Goal: Communication & Community: Answer question/provide support

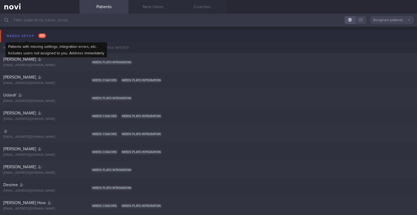
click at [26, 37] on div "Needs setup 100" at bounding box center [26, 35] width 42 height 7
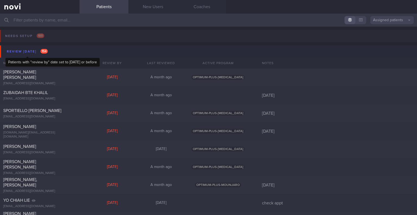
click at [32, 49] on div "Review [DATE] 154" at bounding box center [27, 51] width 44 height 7
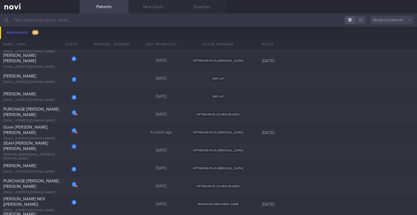
scroll to position [381, 0]
click at [51, 137] on div "[EMAIL_ADDRESS][DOMAIN_NAME]" at bounding box center [39, 139] width 73 height 4
select select "7"
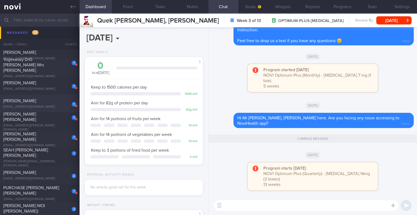
scroll to position [356, 0]
click at [51, 21] on input "text" at bounding box center [208, 20] width 417 height 13
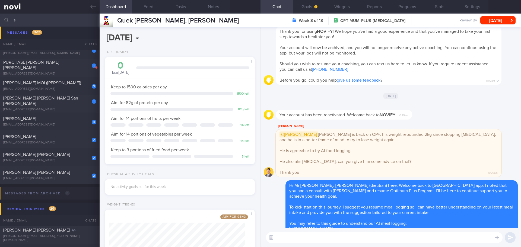
scroll to position [76, 136]
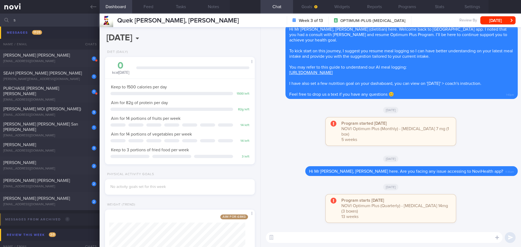
type input "s"
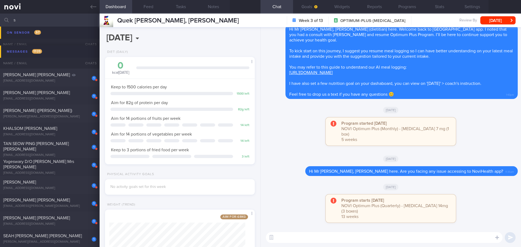
click at [417, 191] on div "[DATE]" at bounding box center [391, 186] width 254 height 15
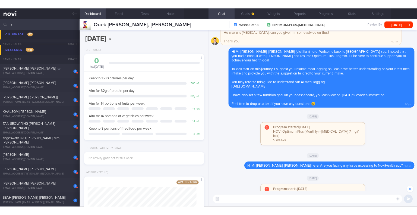
scroll to position [0, 0]
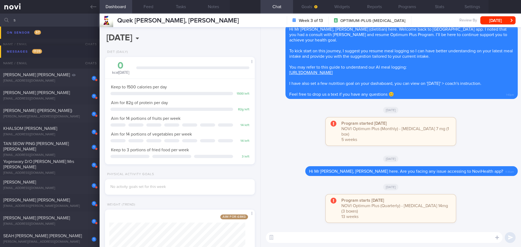
click at [350, 214] on textarea at bounding box center [384, 237] width 237 height 11
type textarea "Hi Mr [PERSON_NAME], how are you coping with your meal plan and medication?"
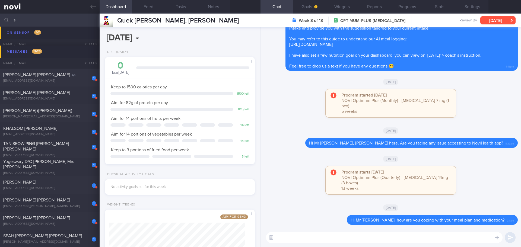
click at [417, 20] on button "[DATE]" at bounding box center [497, 20] width 35 height 8
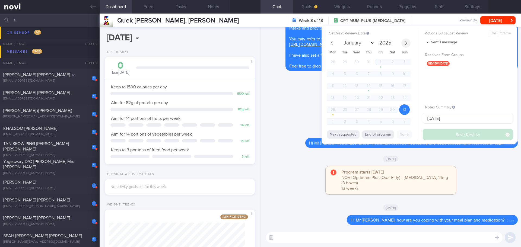
click at [406, 42] on icon at bounding box center [406, 43] width 2 height 4
select select "8"
click at [354, 99] on span "24" at bounding box center [356, 98] width 11 height 11
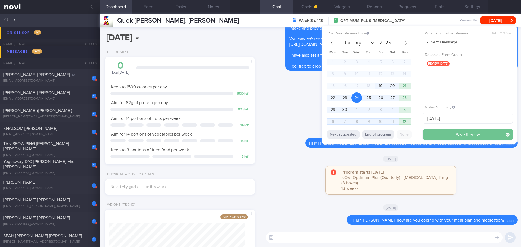
click at [417, 135] on button "Save Review" at bounding box center [468, 134] width 90 height 11
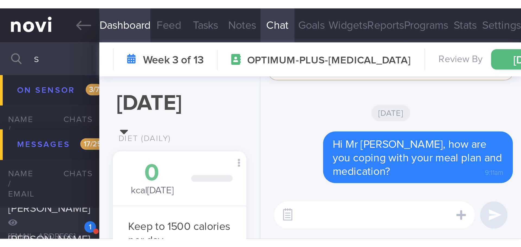
scroll to position [76, 136]
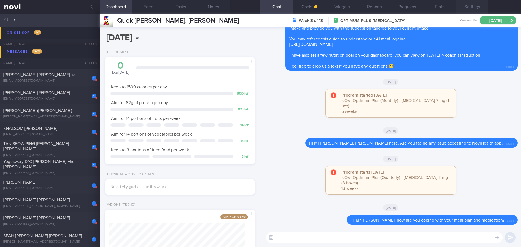
drag, startPoint x: 467, startPoint y: 3, endPoint x: 471, endPoint y: 5, distance: 4.2
click at [417, 3] on button "Settings" at bounding box center [472, 7] width 33 height 14
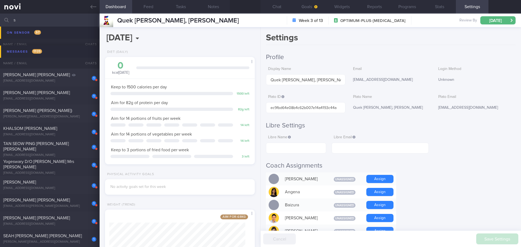
click at [417, 60] on h2 "Profile" at bounding box center [391, 57] width 250 height 8
click at [90, 8] on icon at bounding box center [93, 7] width 6 height 6
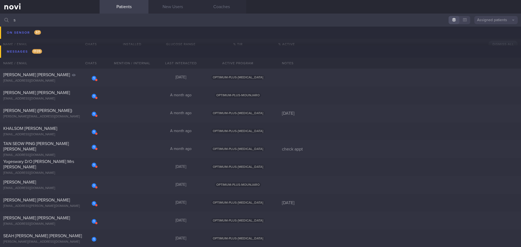
click at [417, 17] on button "Assigned patients" at bounding box center [495, 20] width 43 height 8
click at [417, 36] on button "All active patients" at bounding box center [495, 37] width 43 height 8
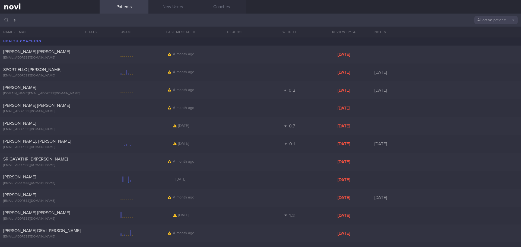
click at [71, 23] on input "s" at bounding box center [260, 20] width 521 height 13
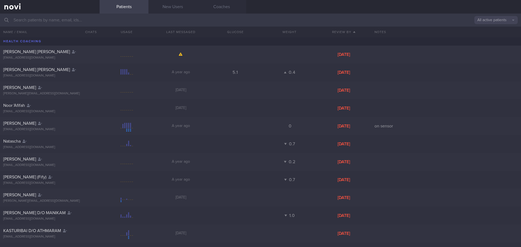
click at [109, 23] on input "text" at bounding box center [260, 20] width 521 height 13
click at [417, 20] on button "All active patients" at bounding box center [495, 20] width 43 height 8
click at [417, 46] on button "Archived patients" at bounding box center [495, 46] width 43 height 8
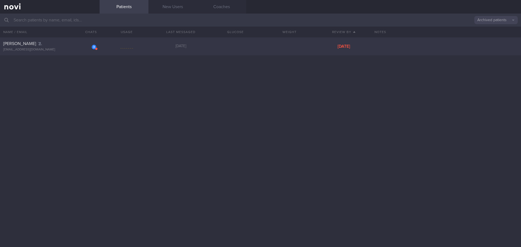
click at [68, 42] on div "[PERSON_NAME]" at bounding box center [49, 43] width 92 height 5
select select "8"
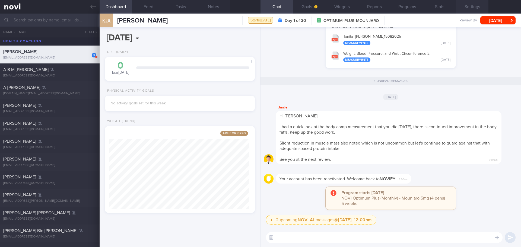
click at [417, 8] on button "Settings" at bounding box center [472, 7] width 33 height 14
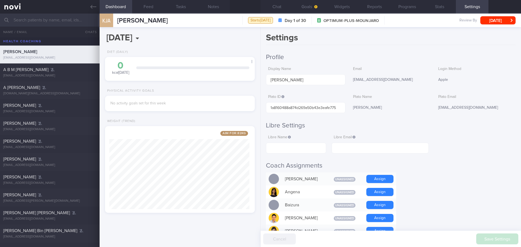
click at [417, 126] on h2 "Libre Settings" at bounding box center [391, 126] width 250 height 8
click at [305, 7] on button "Goals" at bounding box center [309, 7] width 33 height 14
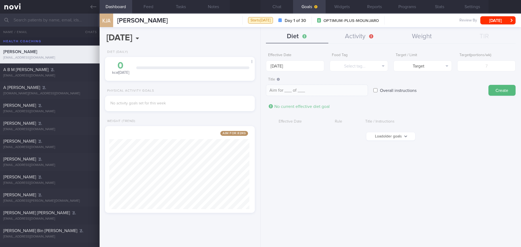
click at [417, 102] on form "Effective Date [DATE] Food Tag Select tag... Select tag... Calories Carbs Prote…" at bounding box center [391, 98] width 250 height 96
click at [417, 7] on button "Settings" at bounding box center [472, 7] width 33 height 14
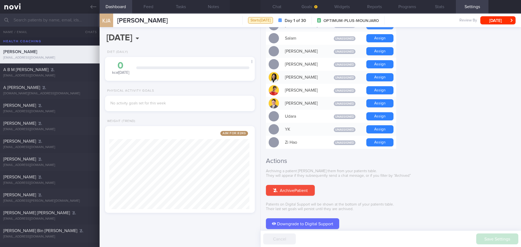
scroll to position [440, 0]
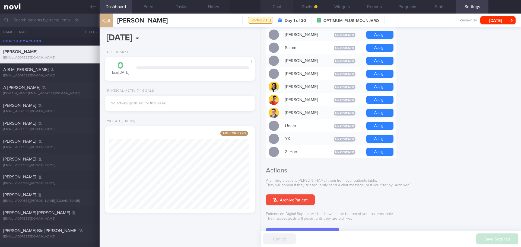
click at [289, 7] on button "Chat" at bounding box center [277, 7] width 33 height 14
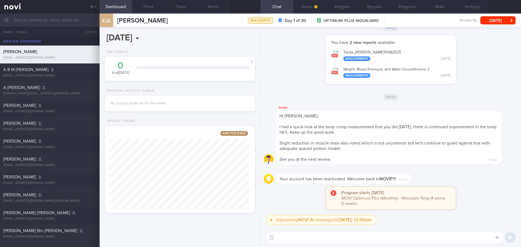
drag, startPoint x: 96, startPoint y: 7, endPoint x: 299, endPoint y: 29, distance: 204.2
click at [96, 7] on link at bounding box center [50, 7] width 100 height 14
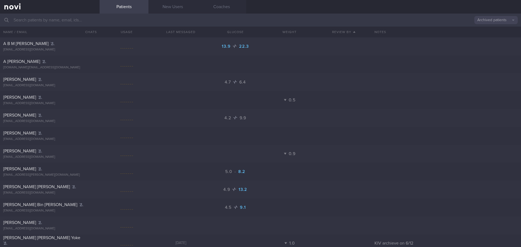
click at [417, 21] on button "Archived patients" at bounding box center [495, 20] width 43 height 8
click at [417, 30] on button "Assigned patients" at bounding box center [495, 29] width 43 height 8
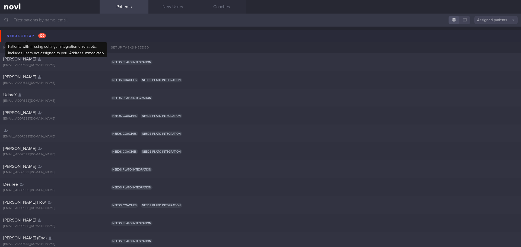
click at [24, 36] on div "Needs setup 100" at bounding box center [26, 35] width 42 height 7
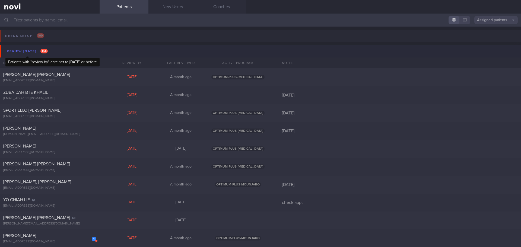
click at [29, 52] on div "Review [DATE] 154" at bounding box center [27, 51] width 44 height 7
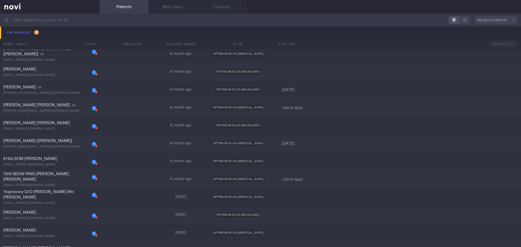
scroll to position [163, 0]
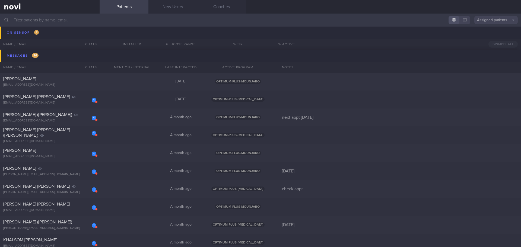
click at [75, 17] on input "text" at bounding box center [260, 20] width 521 height 13
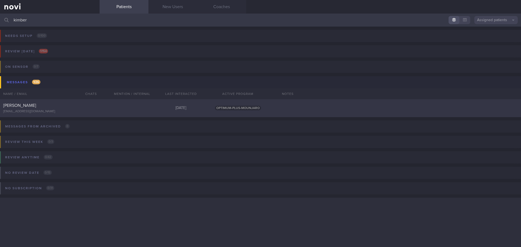
type input "kimber"
click at [66, 108] on div "[PERSON_NAME]" at bounding box center [49, 105] width 92 height 5
select select "8"
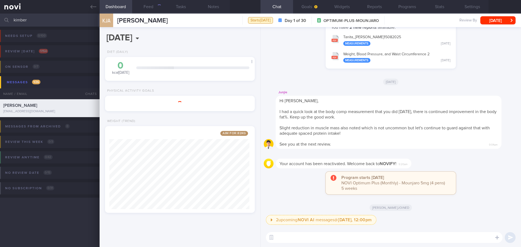
scroll to position [78, 140]
click at [417, 81] on div "[DATE]" at bounding box center [391, 81] width 254 height 15
click at [312, 6] on button "Goals" at bounding box center [309, 7] width 33 height 14
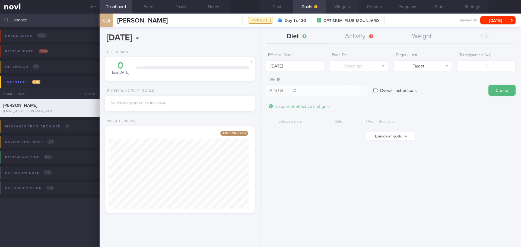
click at [336, 5] on button "Widgets" at bounding box center [342, 7] width 33 height 14
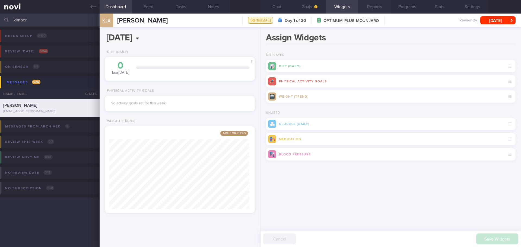
click at [374, 5] on button "Reports" at bounding box center [374, 7] width 33 height 14
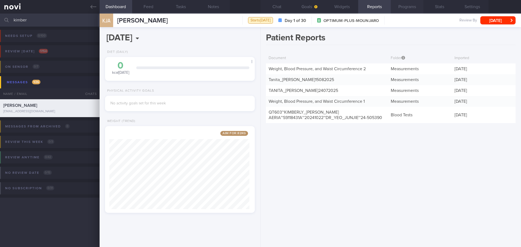
click at [399, 10] on button "Programs" at bounding box center [407, 7] width 33 height 14
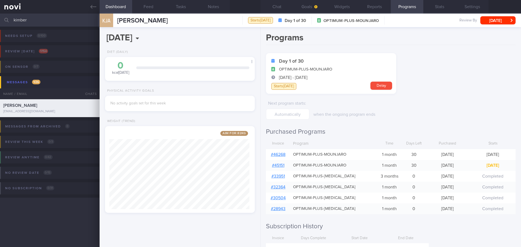
click at [284, 153] on link "# 46268" at bounding box center [278, 155] width 15 height 4
drag, startPoint x: 422, startPoint y: 68, endPoint x: 419, endPoint y: 63, distance: 5.6
click at [417, 68] on form "Day 1 of 30 OPTIMUM-PLUS-MOUNJARO [DATE] - [DATE] Starts [DATE] [GEOGRAPHIC_DAT…" at bounding box center [391, 86] width 250 height 66
click at [317, 10] on button "Goals" at bounding box center [309, 7] width 33 height 14
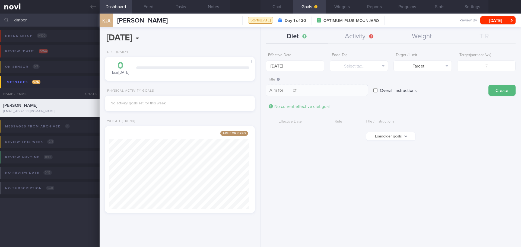
click at [389, 138] on button "Load older goals" at bounding box center [390, 136] width 49 height 8
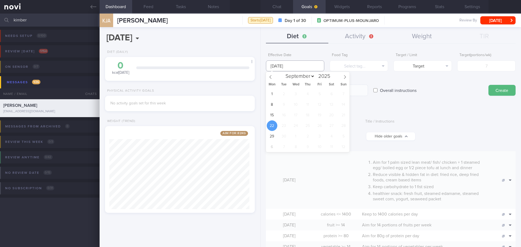
click at [288, 69] on input "[DATE]" at bounding box center [295, 66] width 58 height 11
click at [270, 117] on span "15" at bounding box center [272, 115] width 11 height 11
type input "[DATE]"
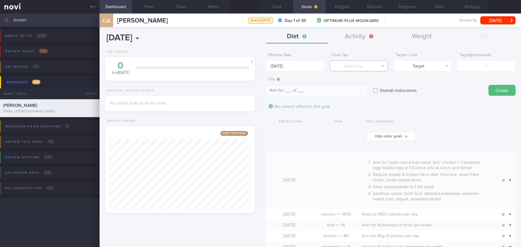
click at [359, 68] on button "Select tag..." at bounding box center [359, 66] width 58 height 11
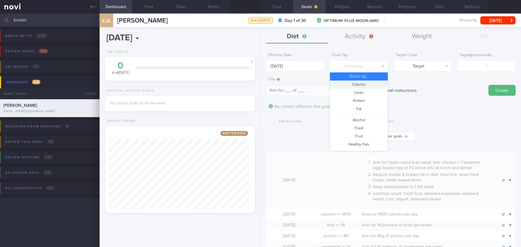
click at [362, 86] on button "Calories" at bounding box center [359, 85] width 58 height 8
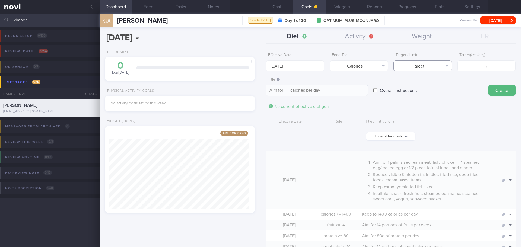
click at [417, 69] on button "Target" at bounding box center [423, 66] width 58 height 11
click at [417, 84] on button "Limit" at bounding box center [423, 85] width 58 height 8
type textarea "Keep to __ calories per day"
click at [417, 66] on input "number" at bounding box center [486, 66] width 58 height 11
type input "1"
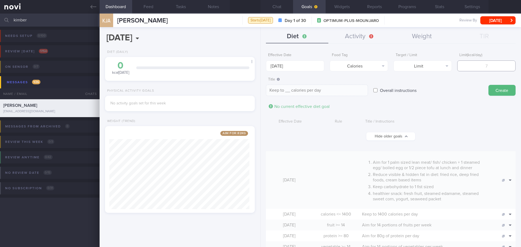
type textarea "Keep to 1 calories per day"
type input "12"
type textarea "Keep to 12 calories per day"
type input "120"
type textarea "Keep to 120 calories per day"
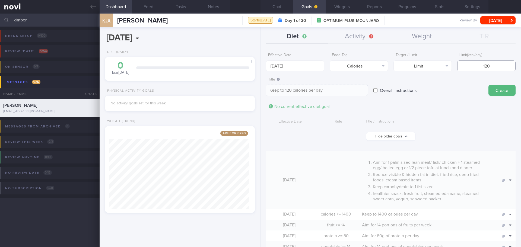
type input "1200"
type textarea "Keep to 1200 calories per day"
type input "1200"
click at [417, 91] on button "Create" at bounding box center [502, 90] width 27 height 11
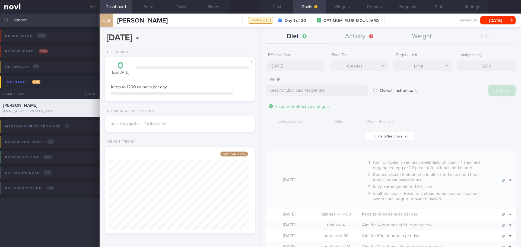
type input "[DATE]"
type textarea "Aim for ___ of ___"
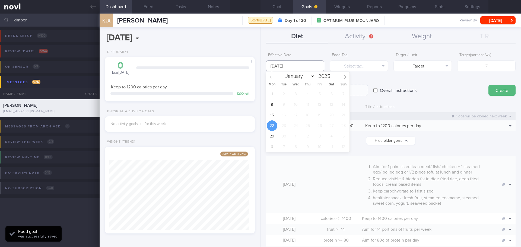
drag, startPoint x: 282, startPoint y: 60, endPoint x: 281, endPoint y: 63, distance: 3.0
click at [281, 61] on input "[DATE]" at bounding box center [295, 66] width 58 height 11
click at [271, 115] on span "15" at bounding box center [272, 115] width 11 height 11
type input "[DATE]"
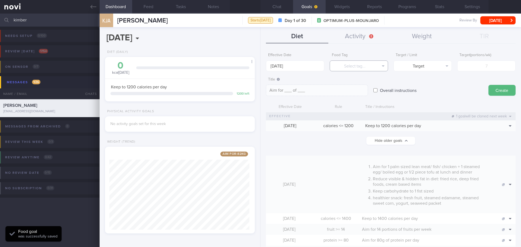
click at [367, 68] on button "Select tag..." at bounding box center [359, 66] width 58 height 11
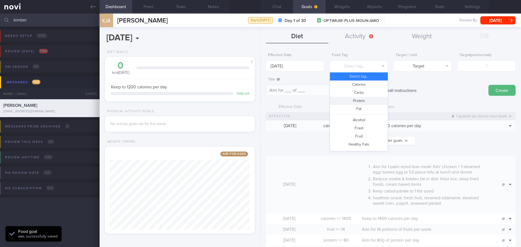
click at [363, 99] on button "Protein" at bounding box center [359, 101] width 58 height 8
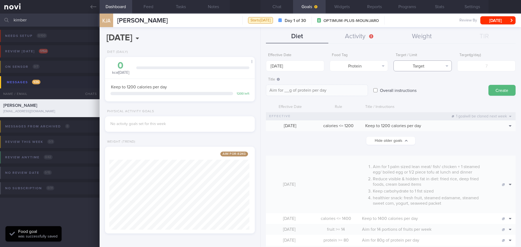
click at [417, 67] on button "Target" at bounding box center [423, 66] width 58 height 11
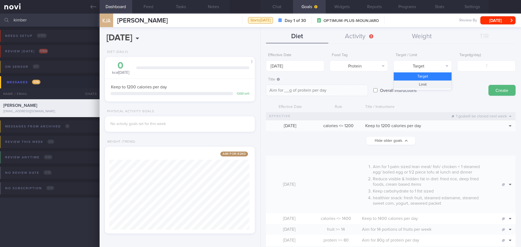
click at [417, 84] on button "Limit" at bounding box center [423, 85] width 58 height 8
type textarea "Keep to __g of protein per day"
click at [417, 69] on input "number" at bounding box center [486, 66] width 58 height 11
click at [417, 67] on input "number" at bounding box center [486, 66] width 58 height 11
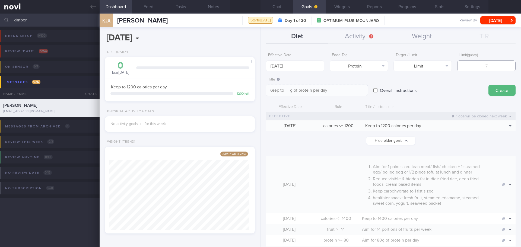
click at [417, 67] on input "number" at bounding box center [486, 66] width 58 height 11
type input "7"
type textarea "Keep to 7g of protein per day"
type textarea "Keep to __g of protein per day"
type input "8"
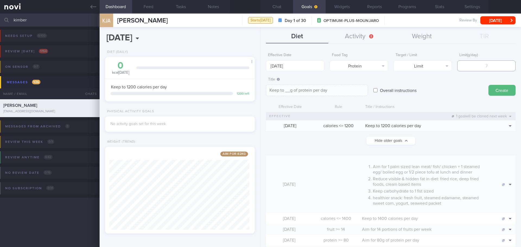
type textarea "Keep to 8g of protein per day"
type input "80"
type textarea "Keep to 80g of protein per day"
type input "80"
click at [417, 91] on button "Create" at bounding box center [502, 90] width 27 height 11
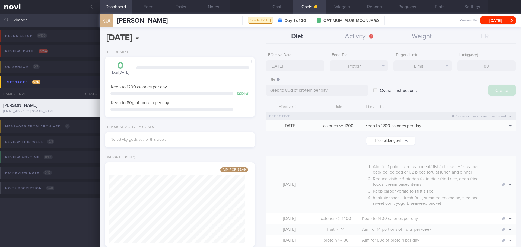
type input "[DATE]"
type textarea "Aim for ___ of ___"
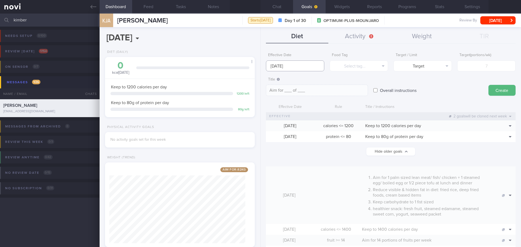
click at [305, 66] on input "[DATE]" at bounding box center [295, 66] width 58 height 11
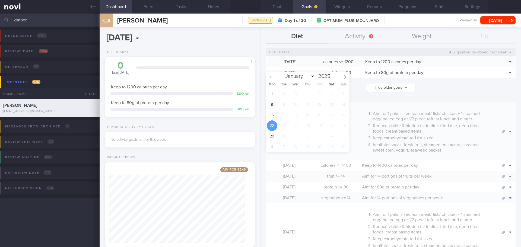
scroll to position [54, 0]
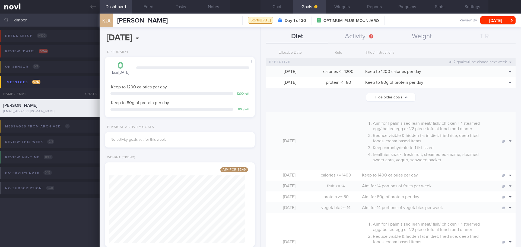
click at [417, 165] on div "Aim for 1 palm sized lean meat/ fish/ chicken + 1 steamed egg/ boiled egg or 1/…" at bounding box center [423, 141] width 129 height 58
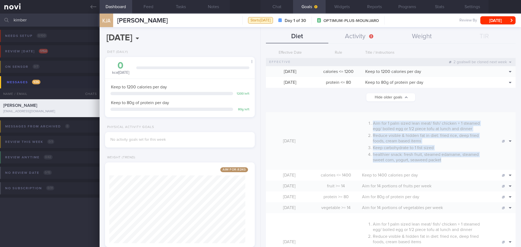
drag, startPoint x: 442, startPoint y: 162, endPoint x: 371, endPoint y: 123, distance: 80.8
click at [371, 123] on ol "Aim for 1 palm sized lean meat/ fish/ chicken + 1 steamed egg/ boiled egg or 1/…" at bounding box center [424, 140] width 124 height 43
copy ol "Aim for 1 palm sized lean meat/ fish/ chicken + 1 steamed egg/ boiled egg or 1/…"
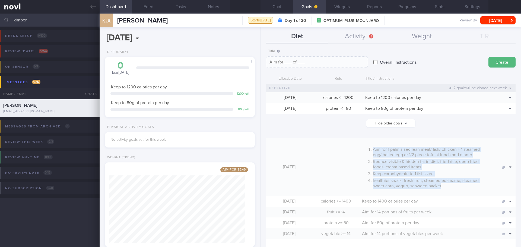
scroll to position [0, 0]
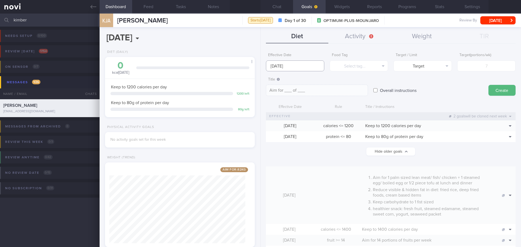
click at [288, 63] on input "[DATE]" at bounding box center [295, 66] width 58 height 11
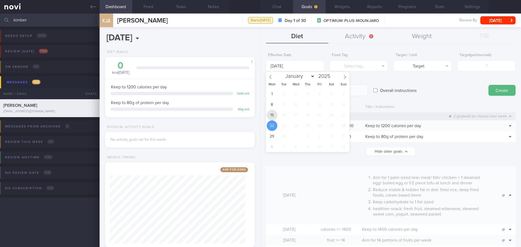
click at [272, 110] on span "15" at bounding box center [272, 115] width 11 height 11
type input "[DATE]"
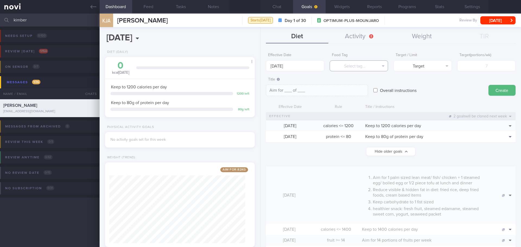
click at [347, 68] on button "Select tag..." at bounding box center [359, 66] width 58 height 11
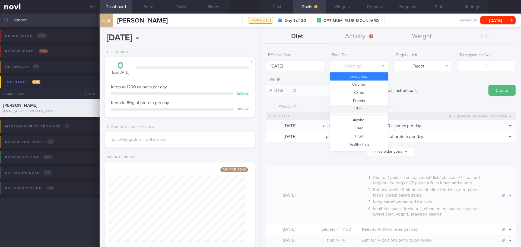
click at [417, 79] on div "Overall instructions" at bounding box center [428, 85] width 110 height 21
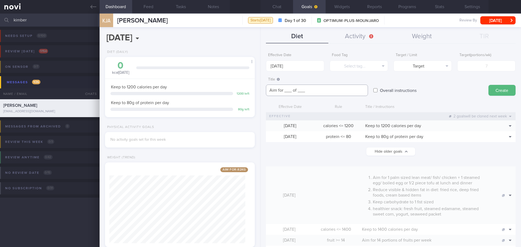
click at [342, 91] on textarea "Aim for ___ of ___" at bounding box center [317, 90] width 102 height 11
drag, startPoint x: 342, startPoint y: 91, endPoint x: 227, endPoint y: 94, distance: 115.1
click at [227, 94] on div "Dashboard Feed Tasks Notes Chat Goals Widgets Reports Programs Stats Settings K…" at bounding box center [311, 131] width 422 height 234
paste textarea "Aim for 1 palm sized lean meat/ fish/ chicken + 1 steamed egg/ boiled egg or 1/…"
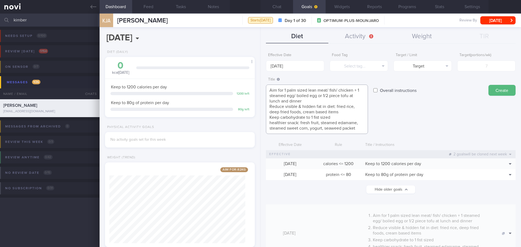
click at [270, 90] on textarea "Aim for 1 palm sized lean meat/ fish/ chicken + 1 steamed egg/ boiled egg or 1/…" at bounding box center [317, 109] width 102 height 49
click at [269, 106] on textarea "1. Aim for 1 palm sized lean meat/ fish/ chicken + 1 steamed egg/ boiled egg or…" at bounding box center [317, 109] width 102 height 49
type textarea "1. Aim for 1 palm sized lean meat/ fish/ chicken + 1 steamed egg/ boiled egg or…"
click at [382, 67] on icon "button" at bounding box center [383, 66] width 3 height 4
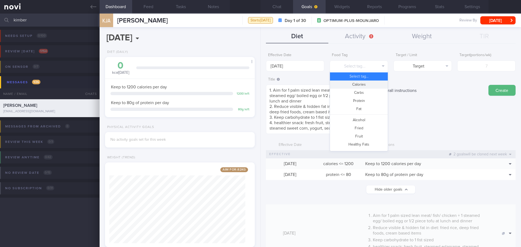
click at [377, 83] on button "Calories" at bounding box center [359, 85] width 58 height 8
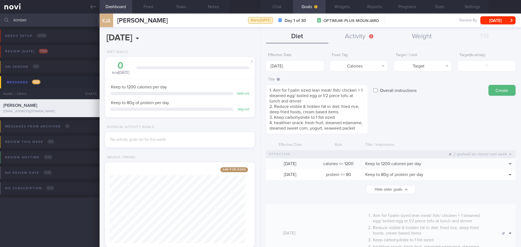
click at [417, 80] on div "Overall instructions" at bounding box center [428, 85] width 110 height 21
click at [385, 67] on button "Calories" at bounding box center [359, 66] width 58 height 11
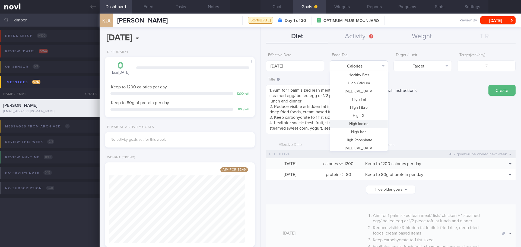
scroll to position [161, 0]
drag, startPoint x: 424, startPoint y: 122, endPoint x: 419, endPoint y: 110, distance: 13.4
click at [417, 121] on div "Title 1. Aim for 1 palm sized lean meat/ fish/ chicken + 1 steamed egg/ boiled …" at bounding box center [391, 105] width 250 height 60
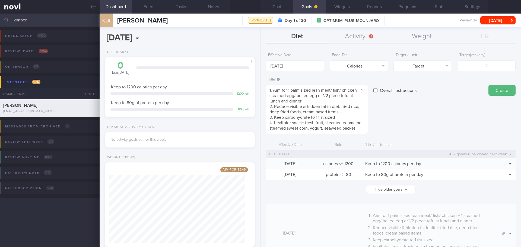
click at [409, 92] on label "Overall instructions" at bounding box center [398, 90] width 42 height 11
click at [378, 92] on input "Overall instructions" at bounding box center [375, 90] width 4 height 11
checkbox input "true"
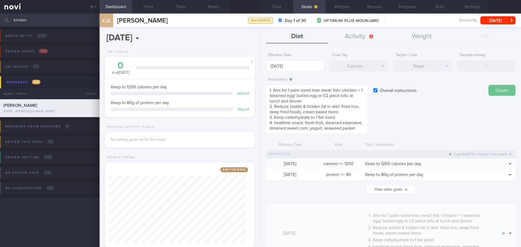
click at [417, 91] on button "Create" at bounding box center [502, 90] width 27 height 11
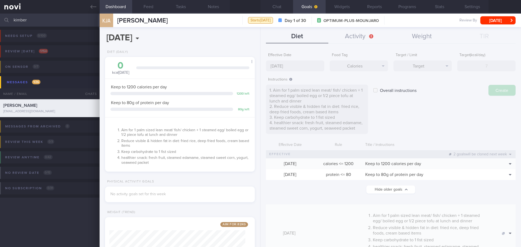
type input "[DATE]"
type textarea "Aim for ___ of ___"
checkbox input "false"
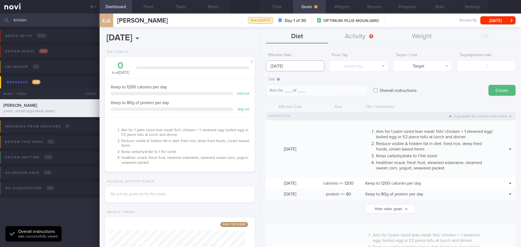
click at [293, 65] on input "[DATE]" at bounding box center [295, 66] width 58 height 11
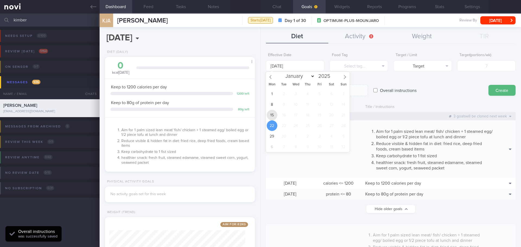
click at [271, 115] on span "15" at bounding box center [272, 115] width 11 height 11
type input "[DATE]"
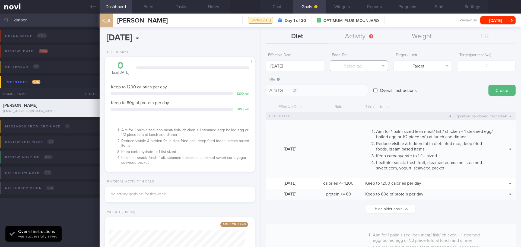
click at [348, 66] on button "Select tag..." at bounding box center [359, 66] width 58 height 11
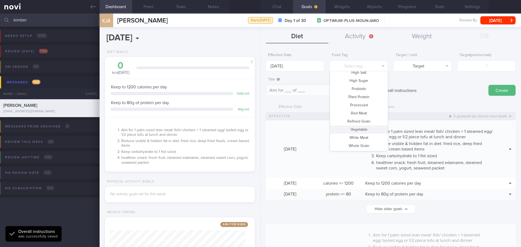
click at [364, 128] on button "Vegetable" at bounding box center [359, 130] width 58 height 8
type textarea "Aim for __ portions of vegetables per week"
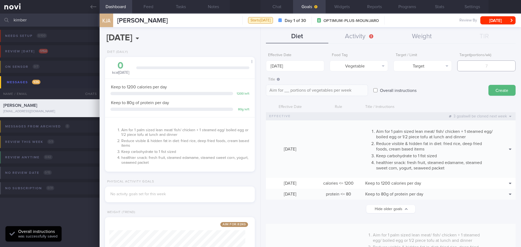
click at [417, 65] on input "number" at bounding box center [486, 66] width 58 height 11
type input "1"
type textarea "Aim for 1 portions of vegetables per week"
type input "14"
type textarea "Aim for 14 portions of vegetables per week"
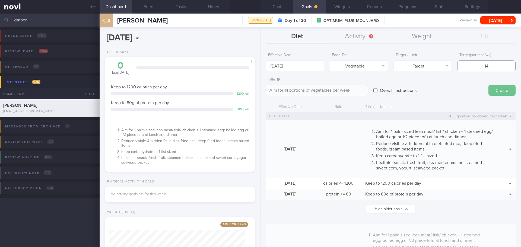
type input "14"
click at [417, 88] on button "Create" at bounding box center [502, 90] width 27 height 11
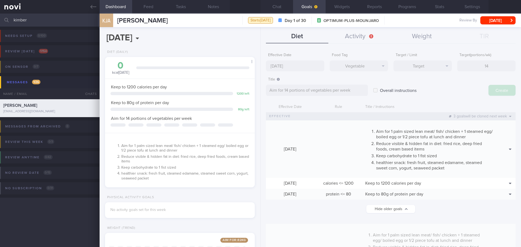
type input "[DATE]"
type textarea "Aim for ___ of ___"
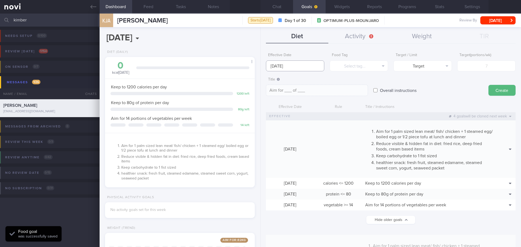
click at [274, 65] on input "[DATE]" at bounding box center [295, 66] width 58 height 11
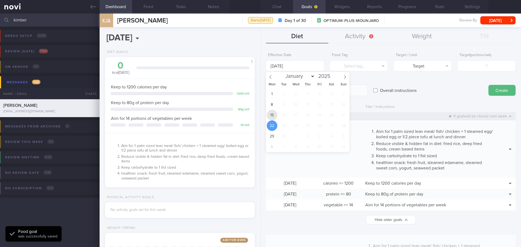
click at [272, 118] on span "15" at bounding box center [272, 115] width 11 height 11
type input "[DATE]"
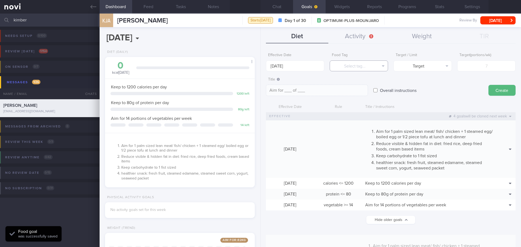
click at [385, 63] on button "Select tag..." at bounding box center [359, 66] width 58 height 11
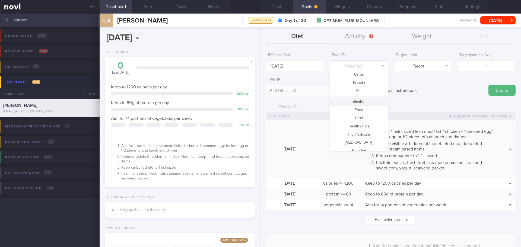
scroll to position [27, 0]
click at [365, 110] on button "Fruit" at bounding box center [359, 109] width 58 height 8
type textarea "Aim for __ portions of fruits per week"
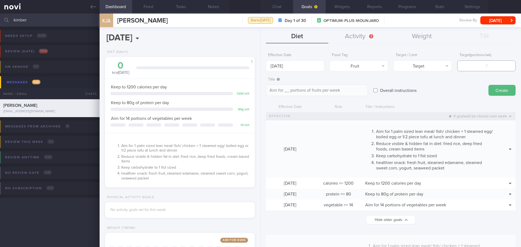
click at [417, 65] on input "number" at bounding box center [486, 66] width 58 height 11
type input "1"
type textarea "Aim for 1 portions of fruits per week"
type input "14"
type textarea "Aim for 14 portions of fruits per week"
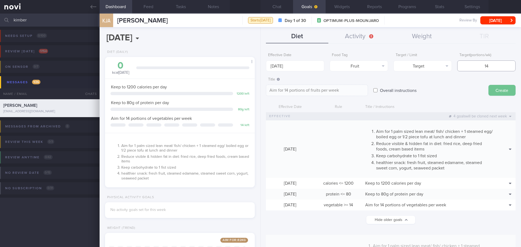
type input "14"
click at [417, 93] on button "Create" at bounding box center [502, 90] width 27 height 11
type input "[DATE]"
type textarea "Aim for ___ of ___"
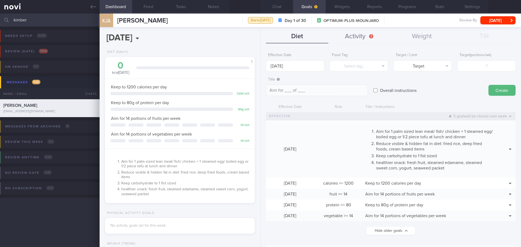
click at [354, 39] on button "Activity" at bounding box center [359, 37] width 62 height 14
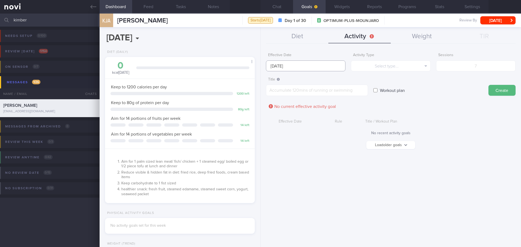
click at [295, 65] on input "[DATE]" at bounding box center [306, 66] width 80 height 11
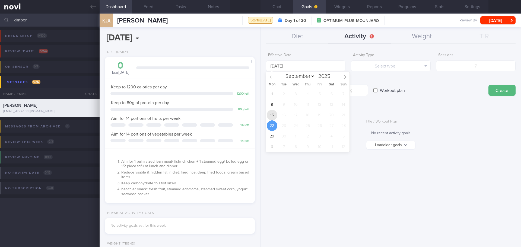
click at [276, 112] on span "15" at bounding box center [272, 115] width 11 height 11
type input "[DATE]"
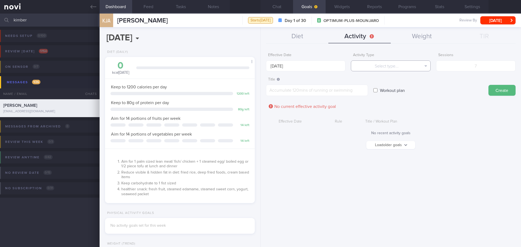
click at [369, 67] on button "Select type..." at bounding box center [391, 66] width 80 height 11
click at [377, 91] on button "Sessions" at bounding box center [390, 93] width 79 height 8
click at [417, 66] on input "number" at bounding box center [476, 66] width 80 height 11
click at [397, 71] on button "Sessions" at bounding box center [391, 66] width 80 height 11
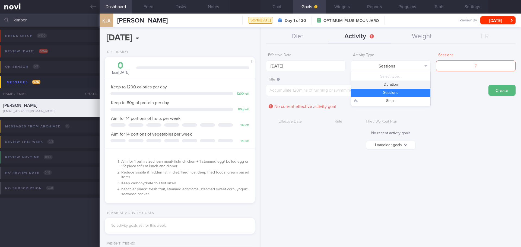
click at [395, 83] on button "Duration" at bounding box center [390, 85] width 79 height 8
click at [417, 69] on input "number" at bounding box center [476, 66] width 80 height 11
type input "150"
click at [337, 88] on textarea at bounding box center [317, 90] width 102 height 11
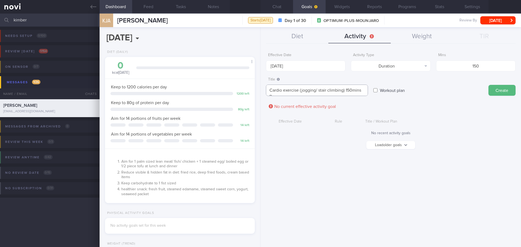
scroll to position [0, 0]
type textarea "Cardio exercise (jogging/ stair climbing) 150mins per week"
click at [417, 87] on div "Workout plan" at bounding box center [428, 85] width 110 height 21
click at [417, 86] on div "Title Cardio exercise (jogging/ stair climbing) 150mins per week Cardio exercis…" at bounding box center [391, 88] width 250 height 27
click at [417, 87] on button "Create" at bounding box center [502, 90] width 27 height 11
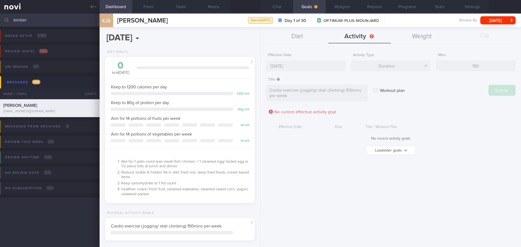
type input "[DATE]"
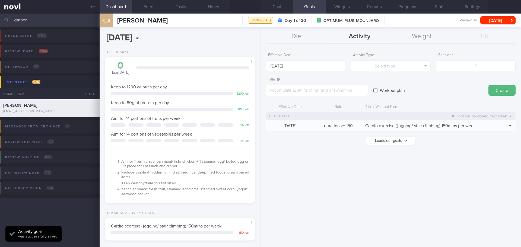
click at [417, 144] on form "Effective Date [DATE] Activity Type Select type... Select type... Duration Sess…" at bounding box center [391, 100] width 250 height 100
click at [270, 65] on input "[DATE]" at bounding box center [306, 66] width 80 height 11
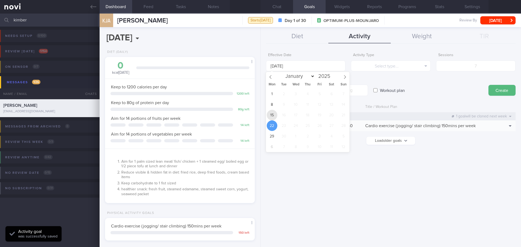
click at [276, 117] on span "15" at bounding box center [272, 115] width 11 height 11
type input "[DATE]"
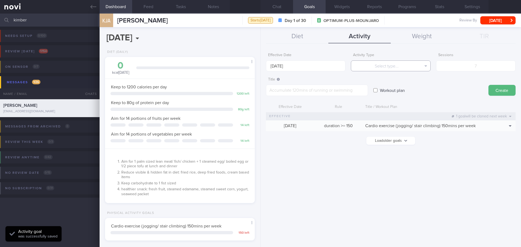
click at [377, 65] on button "Select type..." at bounding box center [391, 66] width 80 height 11
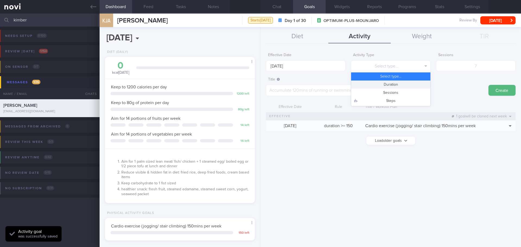
click at [389, 84] on button "Duration" at bounding box center [390, 85] width 79 height 8
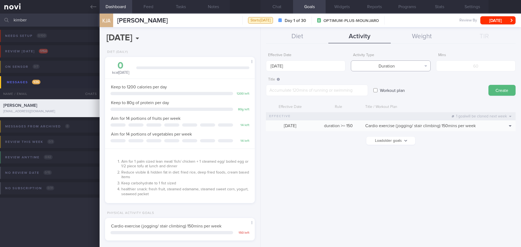
drag, startPoint x: 423, startPoint y: 66, endPoint x: 415, endPoint y: 78, distance: 14.2
click at [417, 66] on button "Duration" at bounding box center [391, 66] width 80 height 11
click at [408, 91] on button "Sessions" at bounding box center [390, 93] width 79 height 8
click at [417, 66] on input "number" at bounding box center [476, 66] width 80 height 11
type input "2"
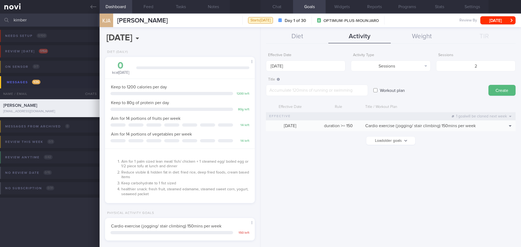
click at [417, 81] on div "Workout plan" at bounding box center [428, 85] width 110 height 21
click at [367, 93] on textarea at bounding box center [317, 90] width 102 height 11
click at [417, 88] on div "Workout plan" at bounding box center [428, 85] width 110 height 21
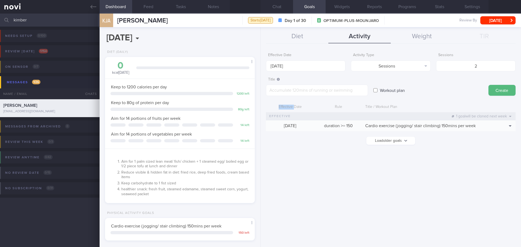
click at [417, 88] on div "Workout plan" at bounding box center [428, 85] width 110 height 21
click at [407, 141] on button "Load older goals" at bounding box center [390, 141] width 49 height 8
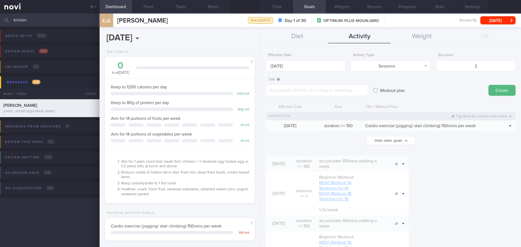
click at [417, 93] on div "Workout plan" at bounding box center [428, 85] width 110 height 21
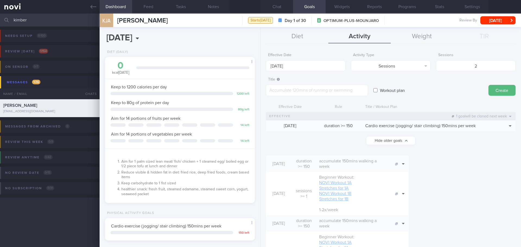
click at [417, 92] on div "Workout plan" at bounding box center [428, 85] width 110 height 21
click at [349, 92] on textarea at bounding box center [317, 90] width 102 height 11
type textarea "Pilates"
click at [417, 65] on input "2" at bounding box center [476, 66] width 80 height 11
type input "1"
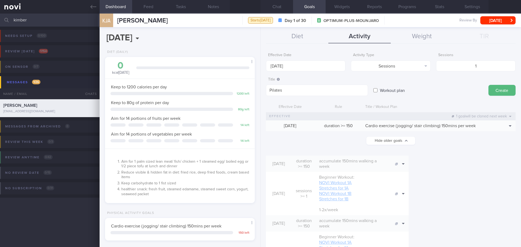
click at [417, 91] on div "Workout plan" at bounding box center [428, 85] width 110 height 21
click at [417, 89] on button "Create" at bounding box center [502, 90] width 27 height 11
type input "[DATE]"
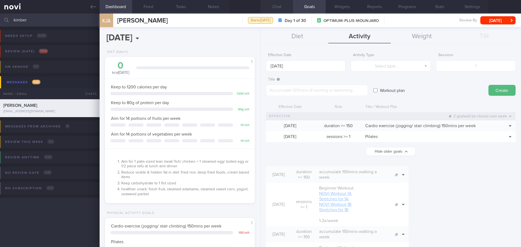
click at [274, 7] on button "Chat" at bounding box center [277, 7] width 33 height 14
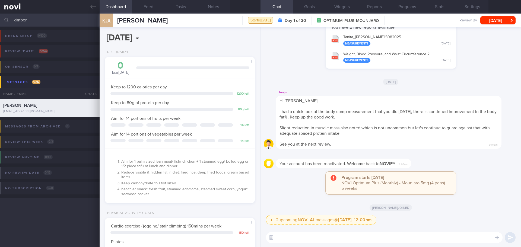
click at [371, 214] on textarea at bounding box center [384, 237] width 237 height 11
paste textarea "[PERSON_NAME] (dietitian) here. Welcome back to [GEOGRAPHIC_DATA] app. I noted …"
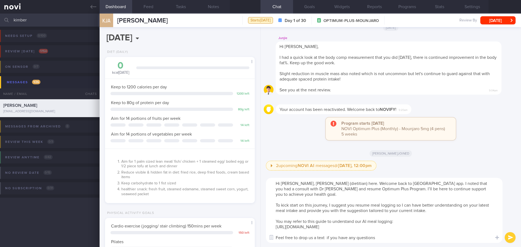
drag, startPoint x: 346, startPoint y: 188, endPoint x: 414, endPoint y: 182, distance: 68.4
click at [413, 184] on textarea "Hi [PERSON_NAME], [PERSON_NAME] (dietitian) here. Welcome back to [GEOGRAPHIC_D…" at bounding box center [384, 210] width 237 height 65
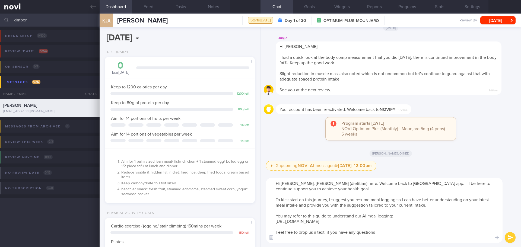
click at [417, 192] on textarea "Hi [PERSON_NAME], [PERSON_NAME] (dietitian) here. Welcome back to [GEOGRAPHIC_D…" at bounding box center [384, 210] width 237 height 65
click at [417, 191] on textarea "Hi [PERSON_NAME], [PERSON_NAME] (dietitian) here. Welcome back to [GEOGRAPHIC_D…" at bounding box center [384, 210] width 237 height 65
click at [417, 194] on textarea "Hi [PERSON_NAME], [PERSON_NAME] (dietitian) here. Welcome back to [GEOGRAPHIC_D…" at bounding box center [384, 210] width 237 height 65
click at [417, 208] on textarea "Hi [PERSON_NAME], [PERSON_NAME] (dietitian) here. Welcome back to [GEOGRAPHIC_D…" at bounding box center [384, 210] width 237 height 65
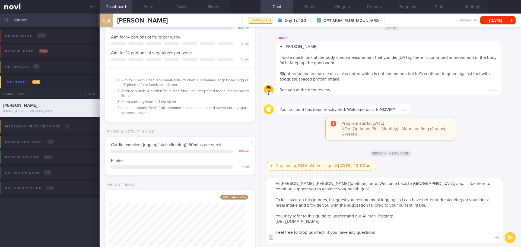
scroll to position [122, 0]
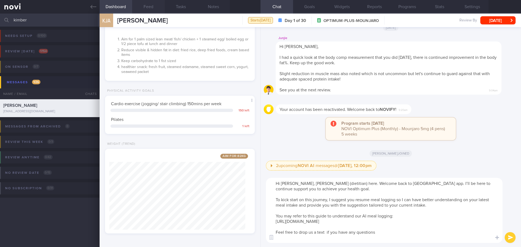
click at [146, 9] on button "Feed" at bounding box center [148, 7] width 33 height 14
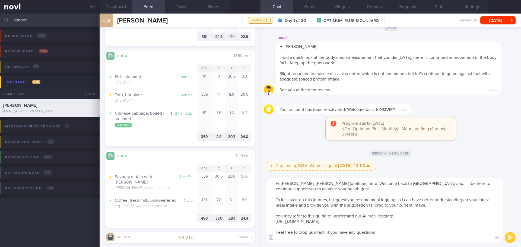
scroll to position [76, 136]
click at [417, 207] on textarea "Hi [PERSON_NAME], [PERSON_NAME] (dietitian) here. Welcome back to [GEOGRAPHIC_D…" at bounding box center [384, 210] width 237 height 65
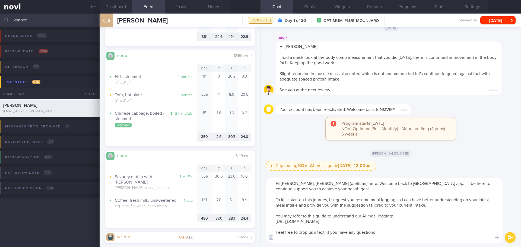
click at [417, 207] on textarea "Hi [PERSON_NAME], [PERSON_NAME] (dietitian) here. Welcome back to [GEOGRAPHIC_D…" at bounding box center [384, 210] width 237 height 65
click at [337, 190] on textarea "Hi [PERSON_NAME], [PERSON_NAME] (dietitian) here. Welcome back to [GEOGRAPHIC_D…" at bounding box center [384, 210] width 237 height 65
click at [321, 214] on textarea "Hi [PERSON_NAME], [PERSON_NAME] (dietitian) here. Welcome back to [GEOGRAPHIC_D…" at bounding box center [384, 210] width 237 height 65
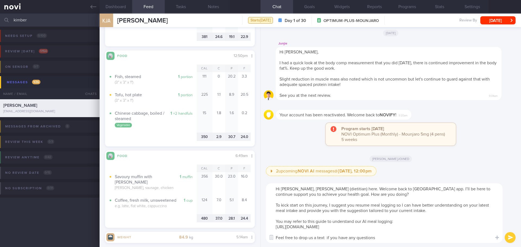
click at [417, 212] on textarea "Hi [PERSON_NAME], [PERSON_NAME] (dietitian) here. Welcome back to [GEOGRAPHIC_D…" at bounding box center [384, 213] width 237 height 60
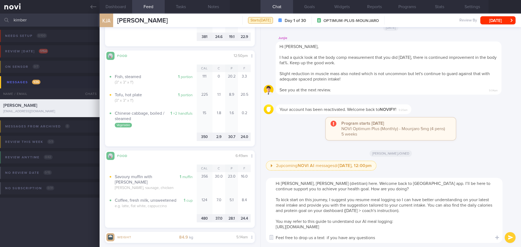
click at [403, 214] on textarea "Hi [PERSON_NAME], [PERSON_NAME] (dietitian) here. Welcome back to [GEOGRAPHIC_D…" at bounding box center [384, 210] width 237 height 65
click at [404, 214] on textarea "Hi [PERSON_NAME], [PERSON_NAME] (dietitian) here. Welcome back to [GEOGRAPHIC_D…" at bounding box center [384, 210] width 237 height 65
click at [393, 214] on textarea "Hi [PERSON_NAME], [PERSON_NAME] (dietitian) here. Welcome back to [GEOGRAPHIC_D…" at bounding box center [384, 210] width 237 height 65
click at [417, 213] on textarea "Hi [PERSON_NAME], [PERSON_NAME] (dietitian) here. Welcome back to [GEOGRAPHIC_D…" at bounding box center [384, 210] width 237 height 65
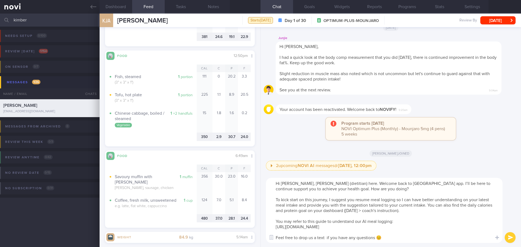
click at [417, 207] on textarea "Hi [PERSON_NAME], [PERSON_NAME] (dietitian) here. Welcome back to [GEOGRAPHIC_D…" at bounding box center [384, 210] width 237 height 65
type textarea "Hi [PERSON_NAME], [PERSON_NAME] (dietitian) here. Welcome back to [GEOGRAPHIC_D…"
click at [417, 214] on button "submit" at bounding box center [510, 237] width 11 height 11
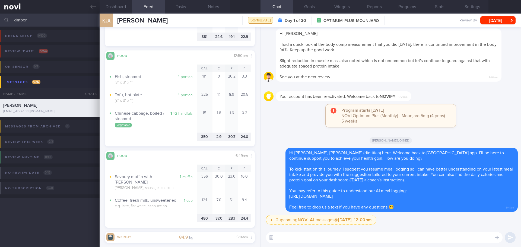
click at [417, 132] on div "Program starts [DATE] NOVI Optimum Plus (Monthly) - Mounjaro 5mg (4 pens) 5 wee…" at bounding box center [391, 118] width 254 height 28
drag, startPoint x: 29, startPoint y: 16, endPoint x: -6, endPoint y: 22, distance: 35.8
click at [0, 22] on html "You are offline! Some functionality will be unavailable Patients New Users Coac…" at bounding box center [260, 123] width 521 height 247
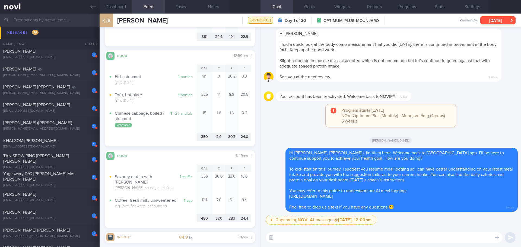
scroll to position [299, 0]
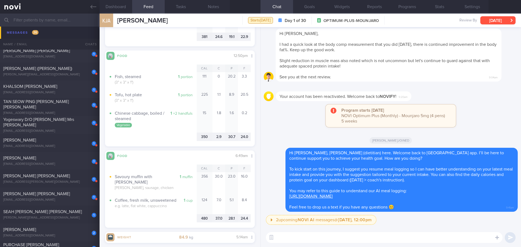
click at [417, 20] on icon "button" at bounding box center [512, 20] width 2 height 4
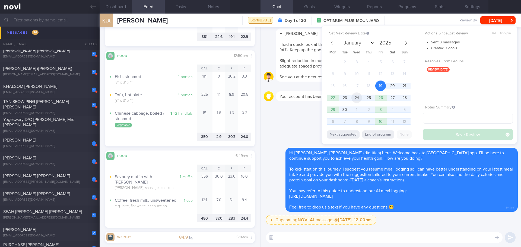
click at [358, 97] on span "24" at bounding box center [356, 98] width 11 height 11
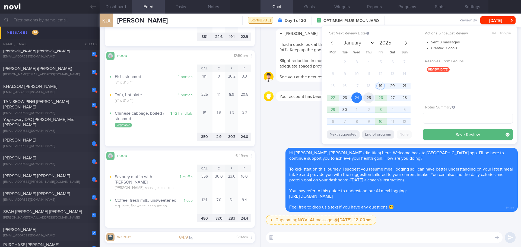
click at [369, 98] on span "25" at bounding box center [368, 98] width 11 height 11
click at [417, 132] on button "Save Review" at bounding box center [468, 134] width 90 height 11
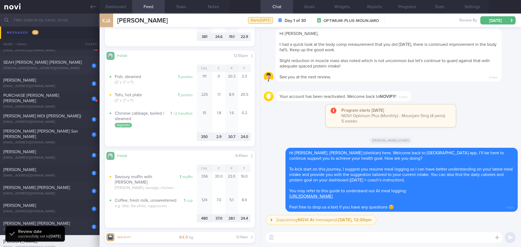
scroll to position [570, 0]
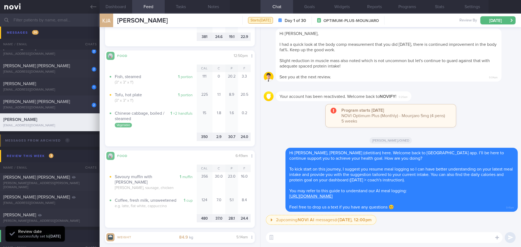
click at [59, 102] on div "[PERSON_NAME] [PERSON_NAME]" at bounding box center [49, 101] width 92 height 5
type input "[PERSON_NAME]'s case"
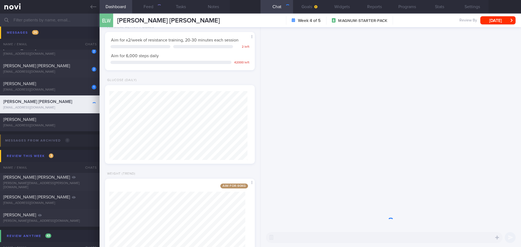
scroll to position [69, 138]
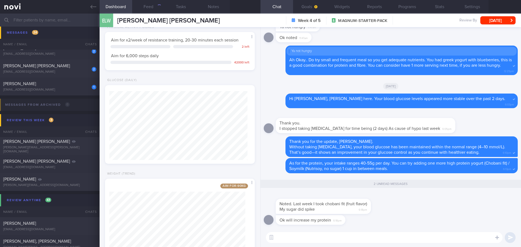
click at [417, 204] on div "Noted. Last week I took chobani fit (fruit flavor) My sugar did spike 6:18pm" at bounding box center [391, 203] width 254 height 23
click at [417, 214] on label at bounding box center [489, 221] width 11 height 11
click at [0, 0] on input "file" at bounding box center [0, 0] width 0 height 0
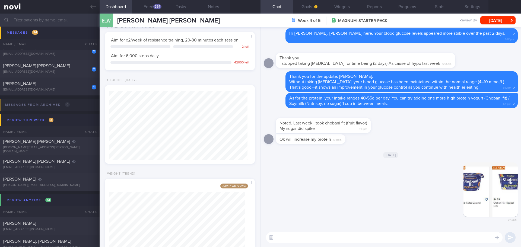
click at [393, 214] on textarea at bounding box center [384, 237] width 237 height 11
type textarea "T"
drag, startPoint x: 326, startPoint y: 237, endPoint x: 312, endPoint y: 237, distance: 14.1
click at [312, 214] on textarea "The carbohydrate content in a cup is 7g, which is similar to the carbohydrate i…" at bounding box center [384, 237] width 237 height 11
click at [327, 214] on textarea "The carbohydrate in a cup is 7g, which is similar to the carbohydrate in 1.5 Ta…" at bounding box center [384, 237] width 237 height 11
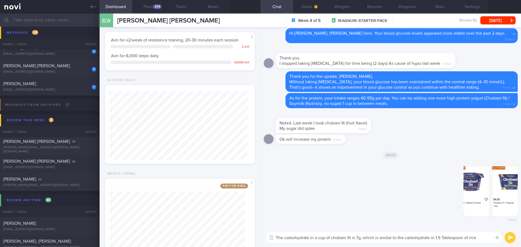
click at [417, 214] on textarea "The carbohydrate in a cup of chobani fit is 7g, which is similar to the carbohy…" at bounding box center [384, 237] width 237 height 11
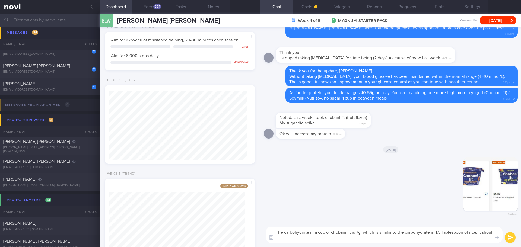
scroll to position [0, 0]
type textarea "The carbohydrate in a cup of chobani fit is 7g, which is similar to the carbohy…"
click at [152, 4] on button "Feed 294" at bounding box center [148, 7] width 33 height 14
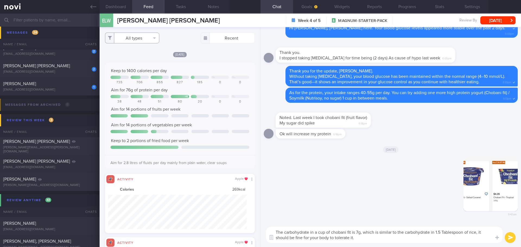
click at [155, 41] on button "All types" at bounding box center [132, 38] width 54 height 11
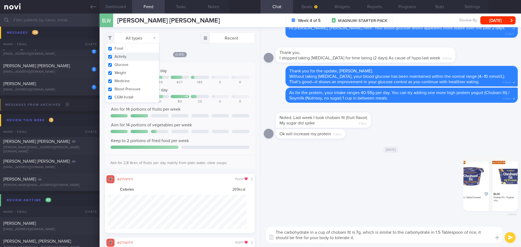
click at [148, 56] on button "Activity" at bounding box center [132, 57] width 54 height 8
checkbox input "false"
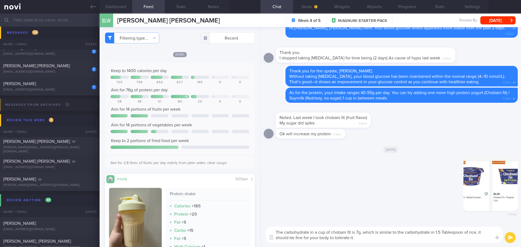
click at [210, 59] on div "[DATE] Keep to 1400 calories per day Sa Su 735 706 855 827 185 0 0 Aim for 76g …" at bounding box center [180, 164] width 150 height 225
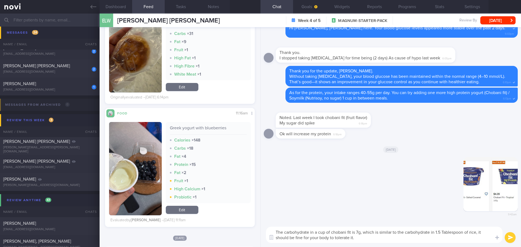
click at [134, 145] on button "button" at bounding box center [135, 168] width 53 height 93
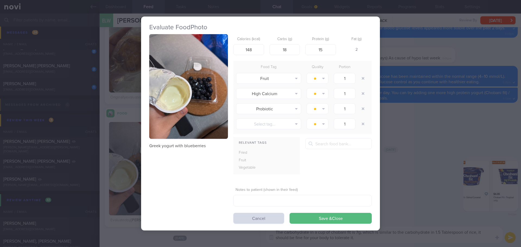
click at [173, 122] on button "button" at bounding box center [188, 86] width 79 height 105
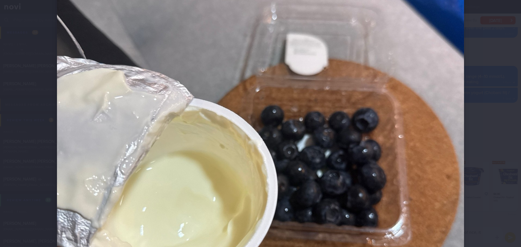
click at [417, 109] on div at bounding box center [260, 157] width 451 height 586
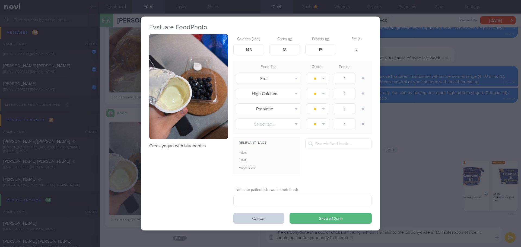
click at [269, 214] on button "Cancel" at bounding box center [258, 218] width 51 height 11
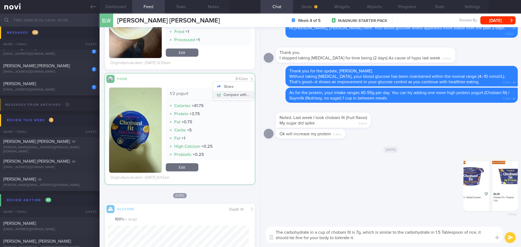
click at [238, 94] on button "Compare with..." at bounding box center [234, 95] width 42 height 8
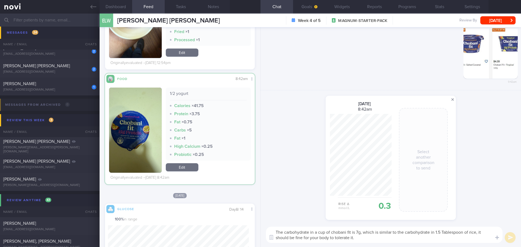
click at [417, 100] on span at bounding box center [452, 99] width 7 height 7
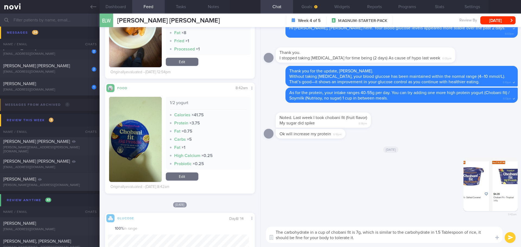
click at [371, 214] on textarea "The carbohydrate in a cup of chobani fit is 7g, which is similar to the carbohy…" at bounding box center [384, 235] width 237 height 16
click at [417, 214] on button "submit" at bounding box center [510, 237] width 11 height 11
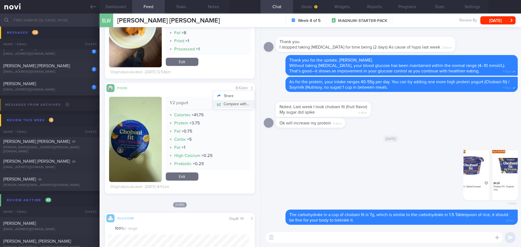
click at [235, 102] on button "Compare with..." at bounding box center [234, 104] width 42 height 8
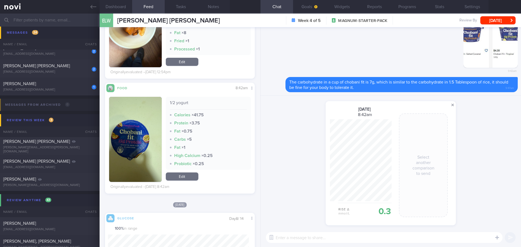
click at [417, 105] on span at bounding box center [452, 105] width 7 height 7
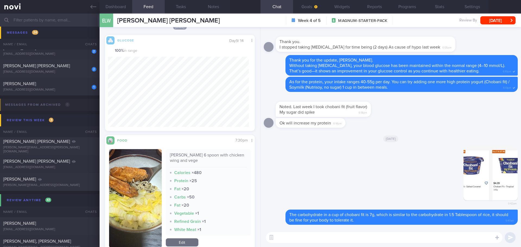
scroll to position [4898, 0]
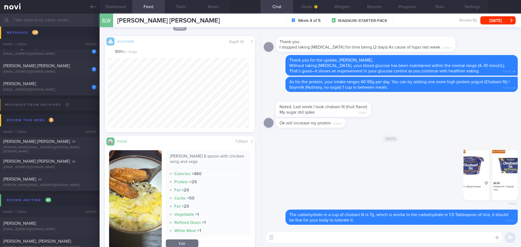
click at [310, 214] on textarea at bounding box center [384, 237] width 237 height 11
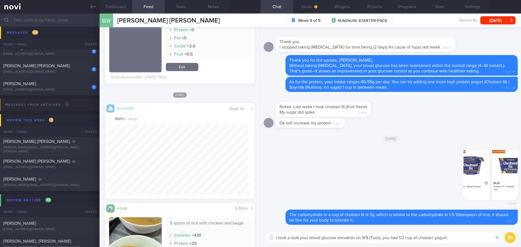
scroll to position [6472, 0]
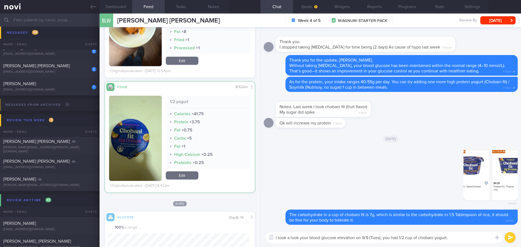
click at [417, 214] on textarea "I took a look your blood glucose elevation on 9/9 (Tues), you had 1/2 cup of ch…" at bounding box center [384, 237] width 237 height 11
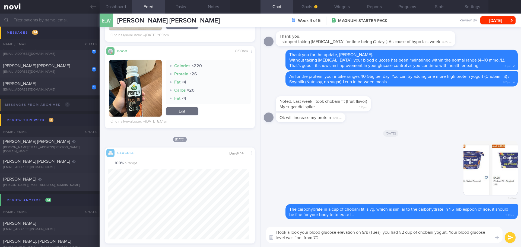
click at [324, 214] on textarea "I took a look your blood glucose elevation on 9/9 (Tues), you had 1/2 cup of ch…" at bounding box center [384, 235] width 237 height 16
click at [312, 214] on textarea "I took a look your blood glucose elevation on 9/9 (Tues), you had 1/2 cup of ch…" at bounding box center [384, 235] width 237 height 16
drag, startPoint x: 312, startPoint y: 239, endPoint x: 304, endPoint y: 239, distance: 8.4
click at [304, 214] on textarea "I took a look your blood glucose elevation on 9/9 (Tues), you had 1/2 cup of ch…" at bounding box center [384, 235] width 237 height 16
click at [367, 214] on textarea "I took a look your blood glucose elevation on 9/9 (Tues), you had 1/2 cup of ch…" at bounding box center [384, 235] width 237 height 16
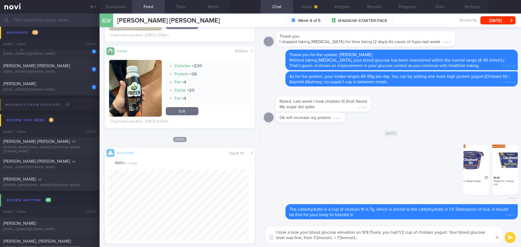
click at [378, 214] on textarea "I took a look your blood glucose elevation on 9/9 (Tues), you had 1/2 cup of ch…" at bounding box center [384, 235] width 237 height 16
click at [379, 214] on textarea "I took a look your blood glucose elevation on 9/9 (Tues), you had 1/2 cup of ch…" at bounding box center [384, 235] width 237 height 16
drag, startPoint x: 383, startPoint y: 233, endPoint x: 449, endPoint y: 232, distance: 65.4
click at [417, 214] on textarea "I took a look your blood glucose elevation on 9/9 (Tues), you had 1/2 cup of ch…" at bounding box center [384, 235] width 237 height 16
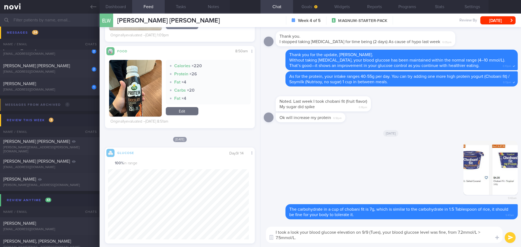
click at [318, 214] on textarea "I took a look your blood glucose elevation on 9/9 (Tues), your blood glucose le…" at bounding box center [384, 235] width 237 height 16
type textarea "I took a look your blood glucose elevation on 9/9 (Tues), your blood glucose le…"
click at [417, 214] on button "submit" at bounding box center [510, 237] width 11 height 11
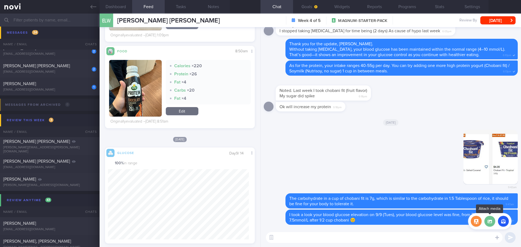
click at [417, 214] on label at bounding box center [489, 221] width 11 height 11
click at [0, 0] on input "file" at bounding box center [0, 0] width 0 height 0
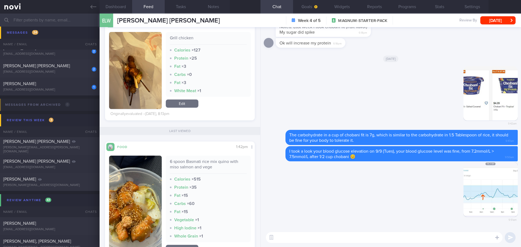
scroll to position [353, 0]
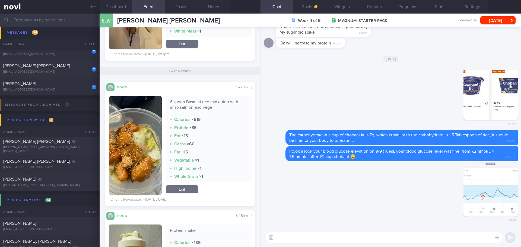
drag, startPoint x: 47, startPoint y: 88, endPoint x: 286, endPoint y: 47, distance: 242.0
click at [47, 88] on div "1 PUAH TAI XING [EMAIL_ADDRESS][DOMAIN_NAME]" at bounding box center [50, 86] width 100 height 11
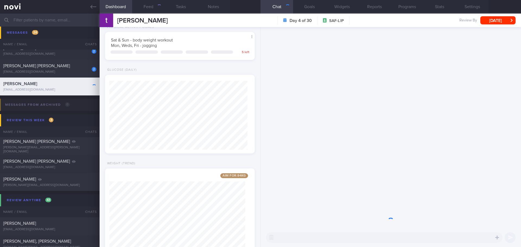
scroll to position [69, 138]
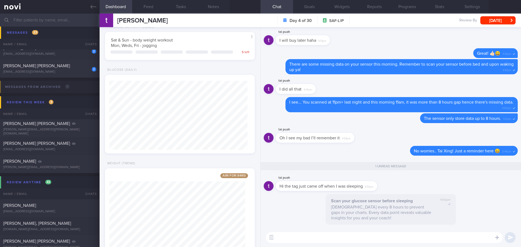
click at [385, 214] on textarea at bounding box center [384, 237] width 237 height 11
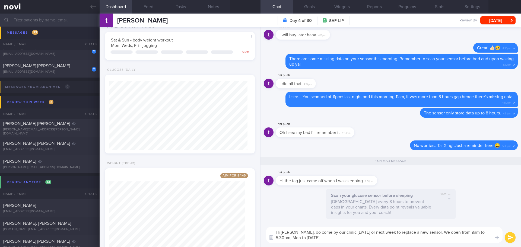
type textarea "Hi [PERSON_NAME], do come by our clinic [DATE] or next week to replace a new se…"
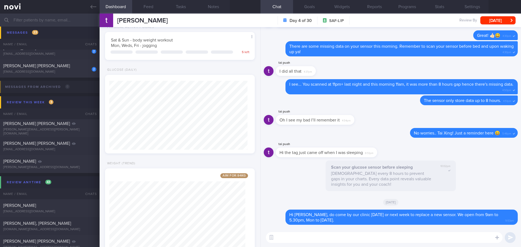
click at [293, 214] on textarea at bounding box center [384, 237] width 237 height 11
type textarea "There's no additional charge for it 😀"
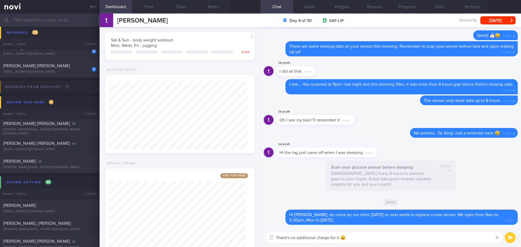
click at [417, 214] on button "submit" at bounding box center [510, 237] width 11 height 11
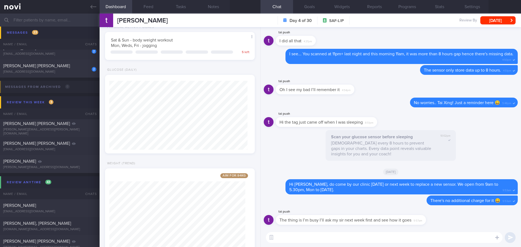
click at [281, 214] on textarea at bounding box center [384, 237] width 237 height 11
type textarea "N"
type textarea "Sure, keep me updated, [PERSON_NAME]."
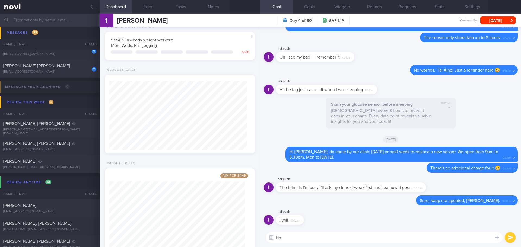
type textarea "H"
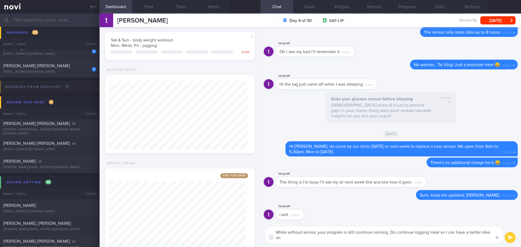
scroll to position [0, 0]
type textarea "While without sensor, your program is still continue running. Do continue loggi…"
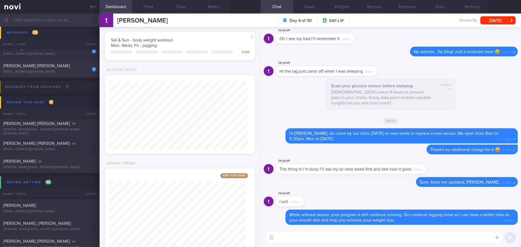
click at [77, 71] on div "[EMAIL_ADDRESS][DOMAIN_NAME]" at bounding box center [49, 72] width 93 height 4
type input "[DATE]"
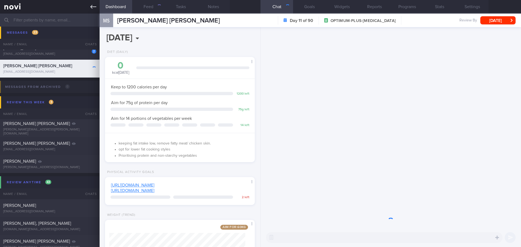
scroll to position [76, 136]
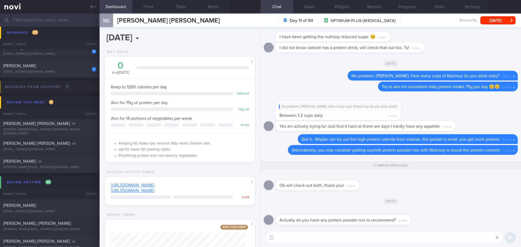
click at [357, 214] on textarea at bounding box center [384, 237] width 237 height 11
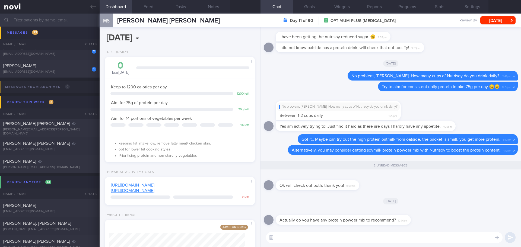
click at [357, 214] on textarea at bounding box center [384, 237] width 237 height 11
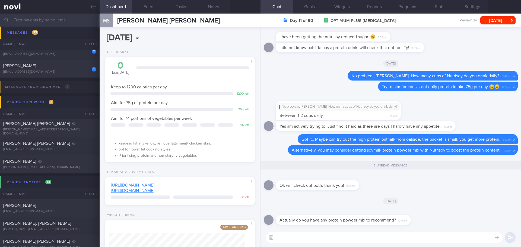
click at [357, 214] on textarea at bounding box center [384, 237] width 237 height 11
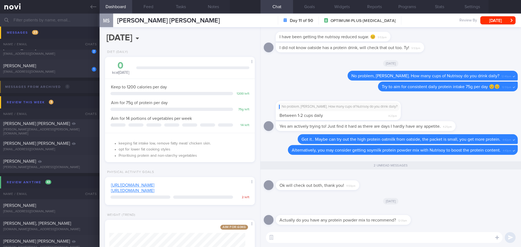
click at [357, 214] on textarea at bounding box center [384, 237] width 237 height 11
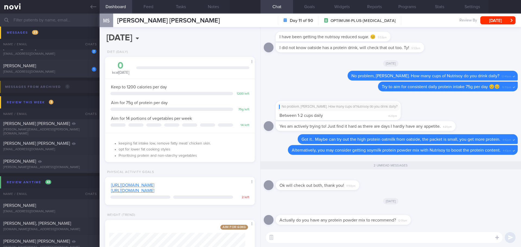
click at [357, 214] on textarea at bounding box center [384, 237] width 237 height 11
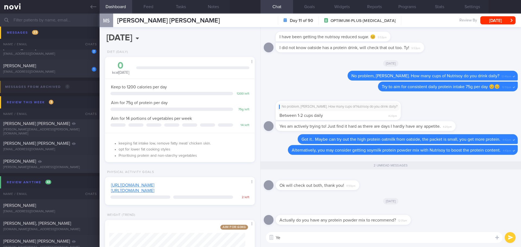
type textarea "Y"
type textarea "S"
click at [312, 71] on div "Delete No problem, [PERSON_NAME]. How many cups of Nutrisoy do you drink daily?…" at bounding box center [391, 76] width 254 height 11
click at [414, 6] on button "Programs" at bounding box center [407, 7] width 33 height 14
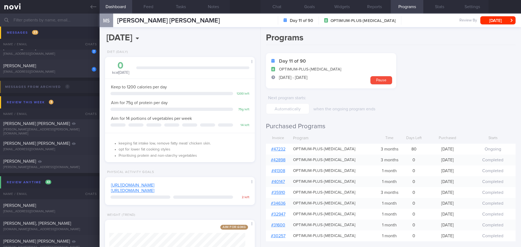
click at [280, 150] on link "# 47232" at bounding box center [278, 149] width 14 height 4
click at [283, 4] on button "Chat" at bounding box center [277, 7] width 33 height 14
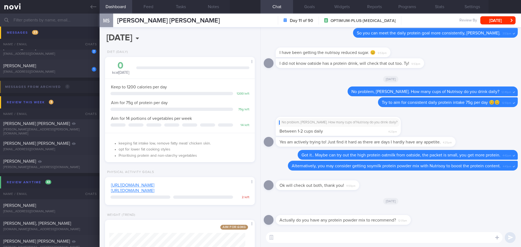
click at [327, 214] on textarea at bounding box center [384, 237] width 237 height 11
click at [353, 214] on textarea at bounding box center [384, 237] width 237 height 11
type textarea "S"
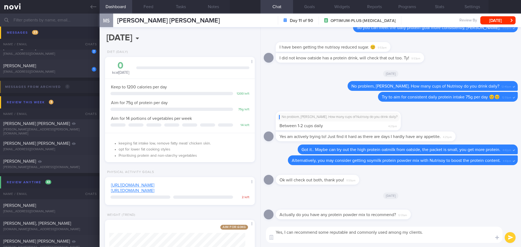
paste textarea "[MyProtein Impact Soy Protein]([URL][DOMAIN_NAME])"
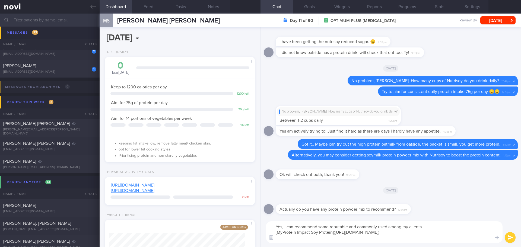
drag, startPoint x: 426, startPoint y: 227, endPoint x: 358, endPoint y: 228, distance: 67.6
click at [358, 214] on textarea "Yes, I can recommend some reputable and commonly used among my clients. [MyProt…" at bounding box center [384, 232] width 237 height 22
drag, startPoint x: 398, startPoint y: 228, endPoint x: 284, endPoint y: 227, distance: 114.3
click at [284, 214] on textarea "Yes, I can recommend some reputable protein powder here: [MyProtein Impact Soy …" at bounding box center [384, 232] width 237 height 22
click at [338, 214] on textarea "Yes, here are some reputable protein powder: [MyProtein Impact Soy Protein]([UR…" at bounding box center [384, 232] width 237 height 22
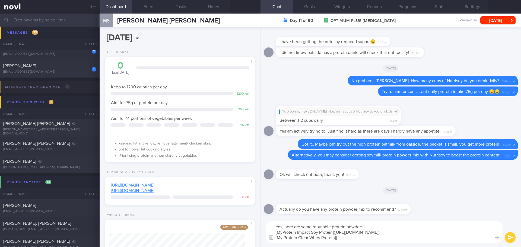
click at [357, 214] on textarea "Yes, here are some reputable protein powder: [MyProtein Impact Soy Protein]([UR…" at bounding box center [384, 232] width 237 height 22
paste textarea "[URL][DOMAIN_NAME]"
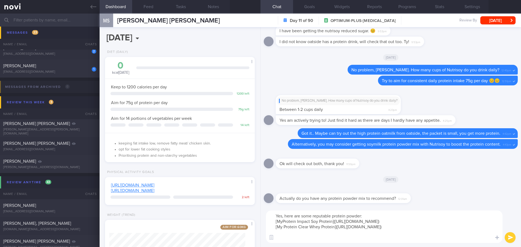
click at [285, 214] on textarea "Yes, here are some reputable protein powder: [MyProtein Impact Soy Protein]([UR…" at bounding box center [384, 227] width 237 height 33
paste textarea "[URL][DOMAIN_NAME]"
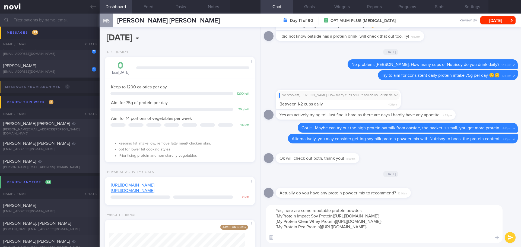
drag, startPoint x: 474, startPoint y: 232, endPoint x: 273, endPoint y: 221, distance: 201.4
click at [273, 214] on textarea "Yes, here are some reputable protein powder: [MyProtein Impact Soy Protein]([UR…" at bounding box center [384, 224] width 237 height 38
click at [331, 214] on textarea "Yes, here are some reputable protein powder: [MyProtein Impact Soy Protein]([UR…" at bounding box center [384, 224] width 237 height 38
paste textarea "[URL][DOMAIN_NAME]"
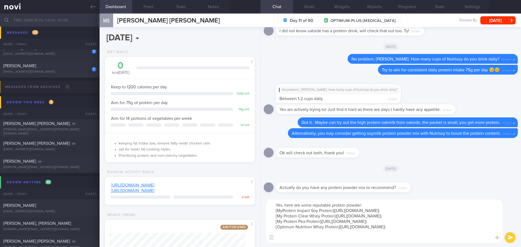
drag, startPoint x: 365, startPoint y: 237, endPoint x: 274, endPoint y: 232, distance: 91.4
click at [274, 214] on textarea "Yes, here are some reputable protein powder: [MyProtein Impact Soy Protein]([UR…" at bounding box center [384, 221] width 237 height 43
type textarea "Yes, here are some reputable protein powder: [MyProtein Impact Soy Protein]([UR…"
click at [371, 204] on textarea "Yes, here are some reputable protein powder: [MyProtein Impact Soy Protein]([UR…" at bounding box center [384, 221] width 237 height 43
click at [417, 214] on button "submit" at bounding box center [510, 237] width 11 height 11
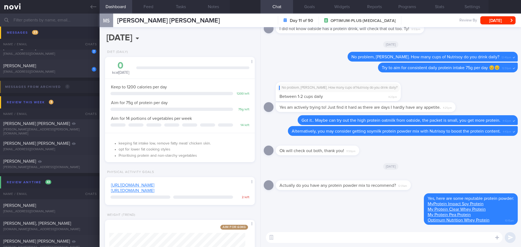
click at [417, 214] on textarea at bounding box center [384, 237] width 237 height 11
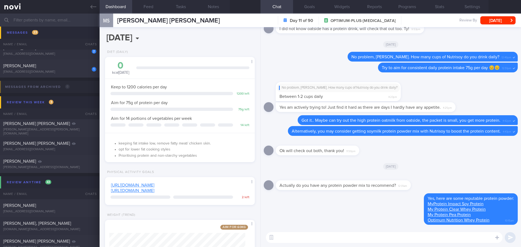
click at [394, 214] on textarea at bounding box center [384, 237] width 237 height 11
type textarea "I"
type textarea "T"
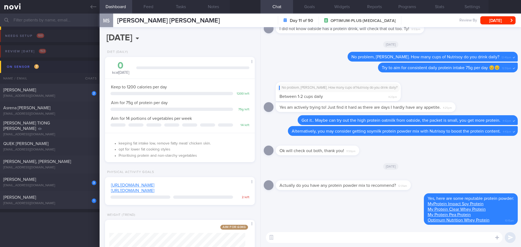
select select "8"
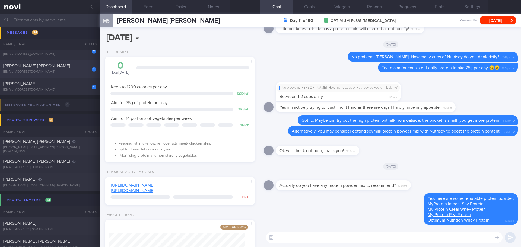
click at [79, 69] on div "1 Esther Lim Wei Shan estherweishan96@gmail.com" at bounding box center [50, 68] width 100 height 11
type input "[PERSON_NAME]'s case"
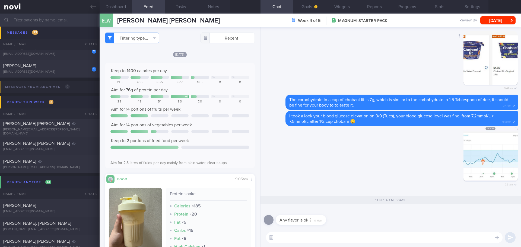
click at [479, 52] on button "button" at bounding box center [491, 58] width 54 height 54
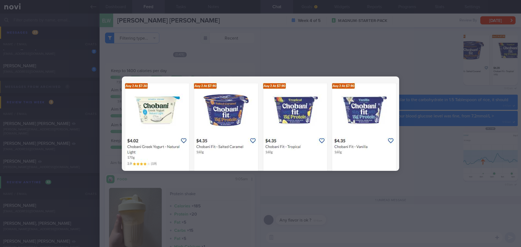
click at [435, 71] on div at bounding box center [260, 123] width 521 height 247
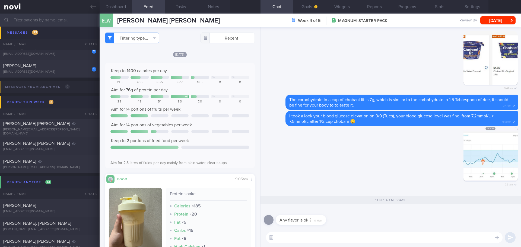
click at [348, 238] on textarea at bounding box center [384, 237] width 237 height 11
click at [452, 239] on textarea "Yes, go for their 'fit' series. The carbohydrate content per a cup of yogurt is…" at bounding box center [384, 237] width 237 height 11
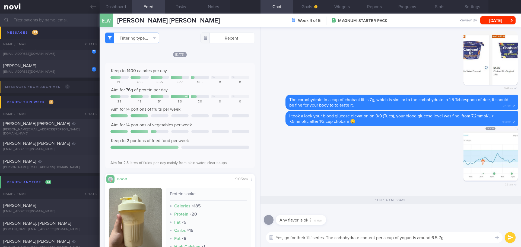
click at [452, 239] on textarea "Yes, go for their 'fit' series. The carbohydrate content per a cup of yogurt is…" at bounding box center [384, 237] width 237 height 11
click at [467, 240] on textarea "Yes, go for their 'fit' series. The carbohydrate content per a cup of yogurt is…" at bounding box center [384, 237] width 237 height 11
click at [459, 239] on textarea "Yes, go for their 'fit' series. The carbohydrate content per a cup of yogurt is…" at bounding box center [384, 237] width 237 height 11
drag, startPoint x: 285, startPoint y: 237, endPoint x: 310, endPoint y: 238, distance: 25.2
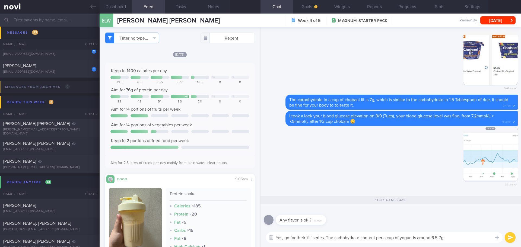
click at [286, 237] on textarea "Yes, go for their 'fit' series. The carbohydrate content per a cup of yogurt is…" at bounding box center [384, 237] width 237 height 11
click at [441, 236] on textarea "Yes, any flavor is fine, make sure it's the 'fit' series. The carbohydrate cont…" at bounding box center [384, 237] width 237 height 11
drag, startPoint x: 457, startPoint y: 238, endPoint x: 461, endPoint y: 239, distance: 4.1
click at [458, 239] on textarea "Yes, any flavor is fine, make sure it's the 'fit' series. The carbohydrate cont…" at bounding box center [384, 237] width 237 height 11
click at [467, 240] on textarea "Yes, any flavor is fine, make sure it's the 'fit' series. The carbohydrate cont…" at bounding box center [384, 237] width 237 height 11
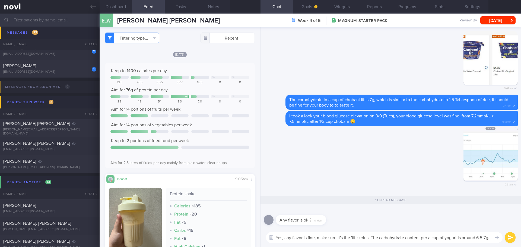
click at [474, 239] on textarea "Yes, any flavor is fine, make sure it's the 'fit' series. The carbohydrate cont…" at bounding box center [384, 237] width 237 height 11
click at [492, 238] on div at bounding box center [497, 237] width 10 height 10
click at [492, 240] on textarea "Yes, any flavor is fine, make sure it's the 'fit' series. The carbohydrate cont…" at bounding box center [384, 237] width 237 height 11
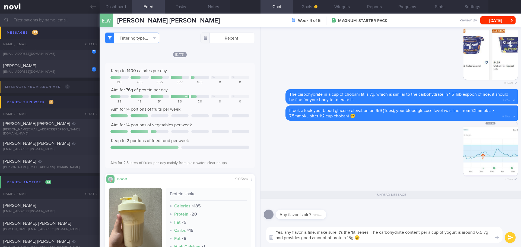
type textarea "Yes, any flavor is fine, make sure it's the 'fit' series. The carbohydrate cont…"
click at [511, 236] on button "submit" at bounding box center [510, 237] width 11 height 11
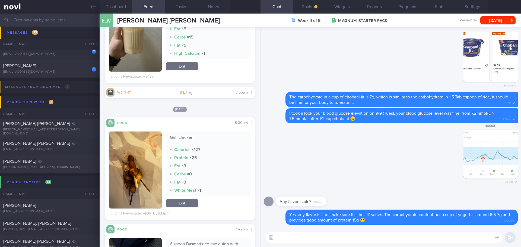
scroll to position [190, 0]
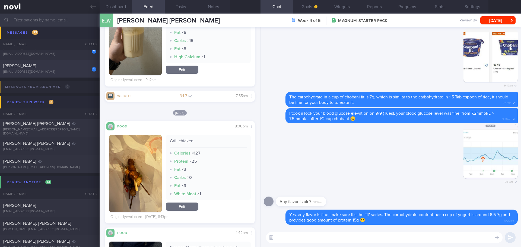
click at [66, 66] on div "[PERSON_NAME]" at bounding box center [49, 65] width 92 height 5
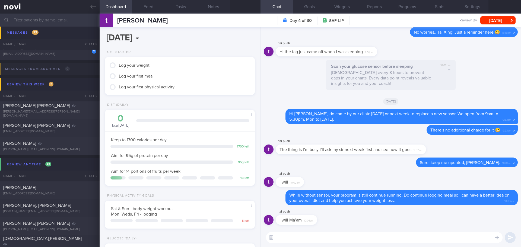
scroll to position [69, 138]
click at [303, 240] on textarea at bounding box center [384, 237] width 237 height 11
type textarea "great 👍🏻"
click at [509, 236] on button "submit" at bounding box center [510, 237] width 11 height 11
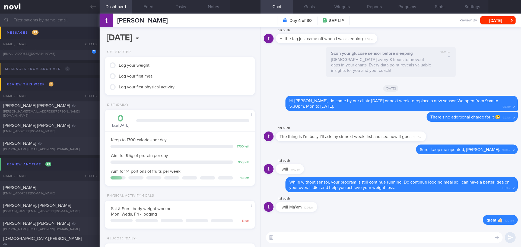
scroll to position [489, 0]
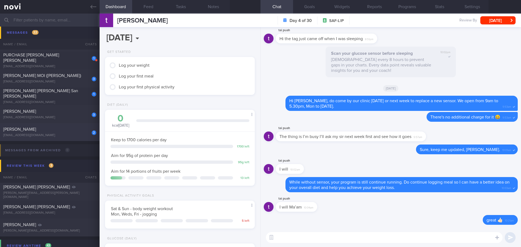
click at [64, 127] on div "[PERSON_NAME]" at bounding box center [49, 129] width 92 height 5
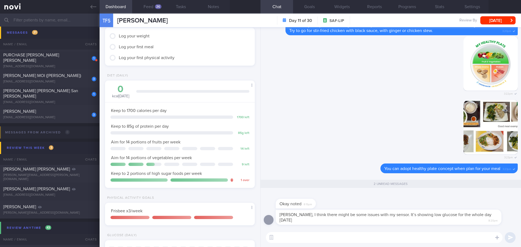
scroll to position [27, 0]
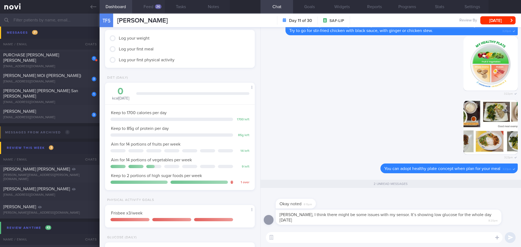
click at [147, 12] on button "Feed 26" at bounding box center [148, 7] width 33 height 14
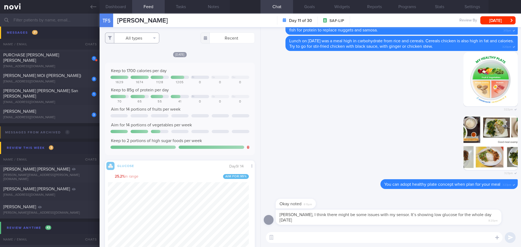
click at [153, 39] on button "All types" at bounding box center [132, 38] width 54 height 11
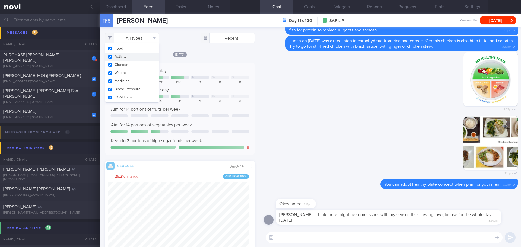
click at [146, 55] on button "Activity" at bounding box center [132, 57] width 54 height 8
checkbox input "false"
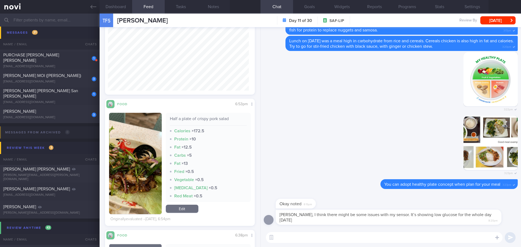
click at [305, 238] on textarea at bounding box center [384, 237] width 237 height 11
type textarea "H"
type textarea "D"
type textarea "I"
type textarea "Did you have any foods or drinks for breakfast or lunch?"
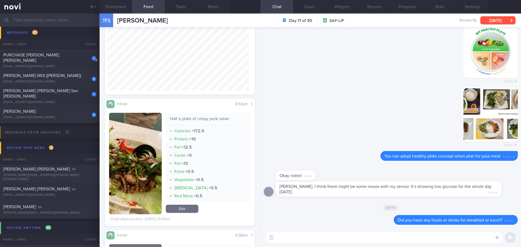
click at [487, 20] on button "[DATE]" at bounding box center [497, 20] width 35 height 8
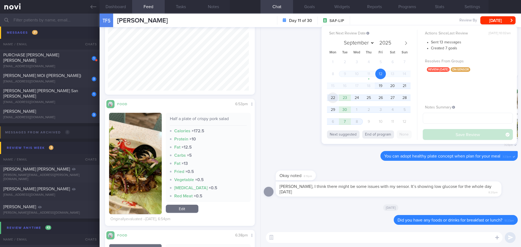
click at [334, 98] on span "22" at bounding box center [333, 98] width 11 height 11
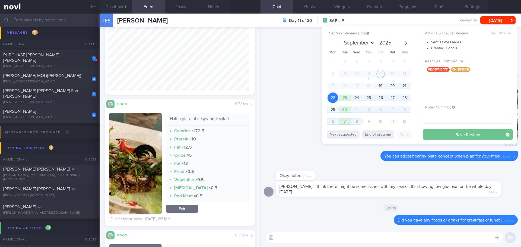
click at [446, 135] on button "Save Review" at bounding box center [468, 134] width 90 height 11
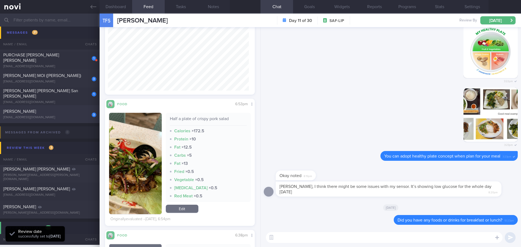
click at [52, 112] on div "[PERSON_NAME]" at bounding box center [49, 111] width 92 height 5
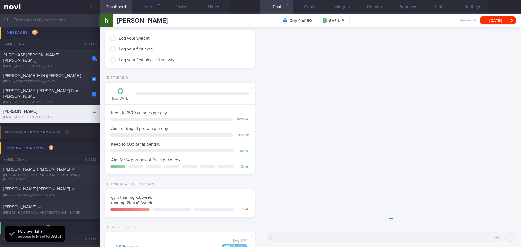
scroll to position [83, 138]
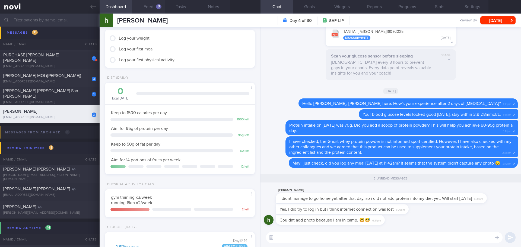
click at [155, 4] on button "Feed 17" at bounding box center [148, 7] width 33 height 14
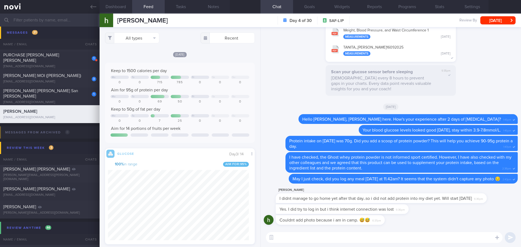
scroll to position [34, 139]
click at [148, 39] on button "All types" at bounding box center [132, 38] width 54 height 11
click at [146, 56] on button "Activity" at bounding box center [132, 57] width 54 height 8
checkbox input "false"
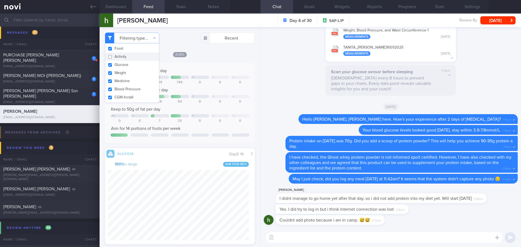
click at [213, 54] on div "[DATE]" at bounding box center [180, 55] width 150 height 6
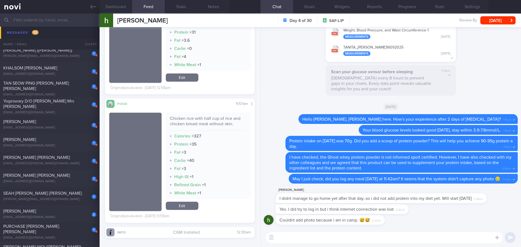
click at [391, 235] on textarea at bounding box center [384, 237] width 237 height 11
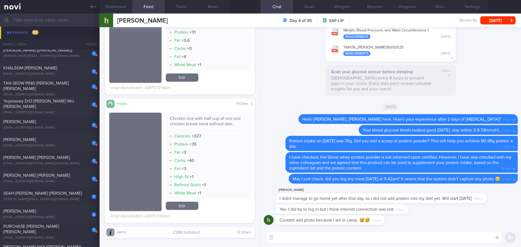
click at [391, 235] on textarea at bounding box center [384, 237] width 237 height 11
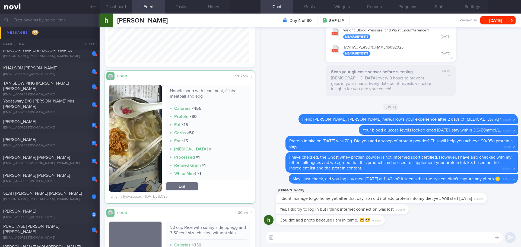
scroll to position [293, 0]
click at [145, 122] on img "button" at bounding box center [135, 138] width 53 height 107
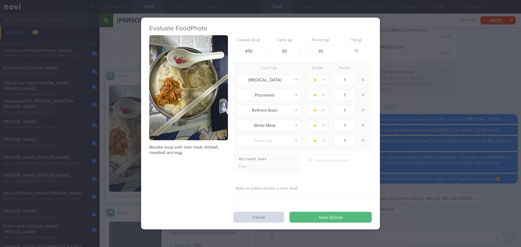
click at [173, 86] on button "button" at bounding box center [188, 87] width 79 height 105
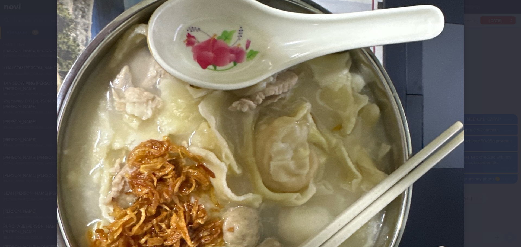
scroll to position [109, 0]
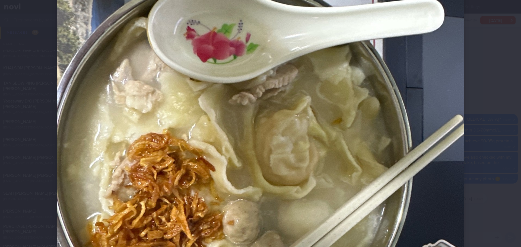
click at [433, 115] on img at bounding box center [260, 184] width 407 height 543
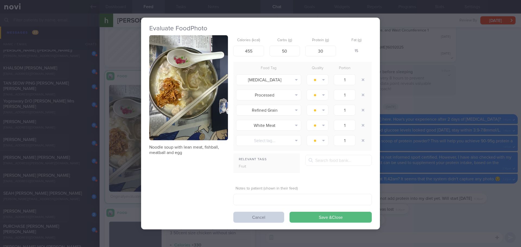
click at [266, 218] on button "Cancel" at bounding box center [258, 217] width 51 height 11
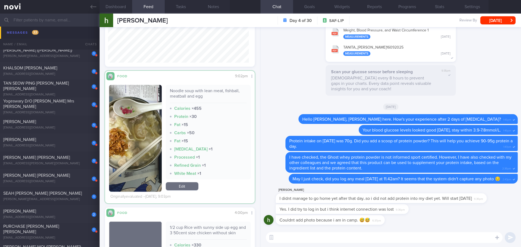
scroll to position [266, 0]
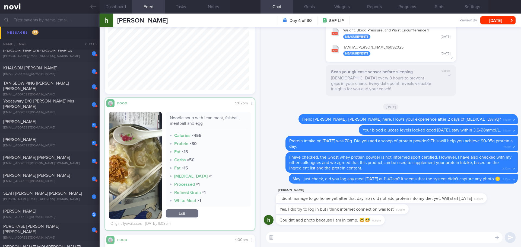
click at [332, 239] on textarea at bounding box center [384, 237] width 237 height 11
type textarea "N"
type textarea "T"
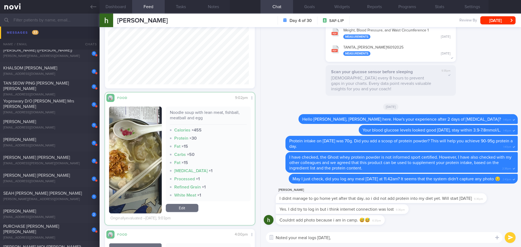
scroll to position [293, 0]
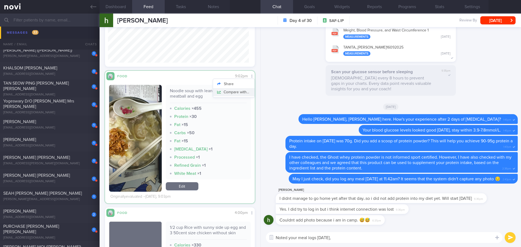
click at [242, 93] on button "Compare with..." at bounding box center [234, 92] width 42 height 8
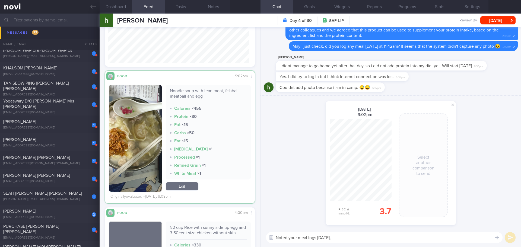
scroll to position [82, 61]
click at [347, 238] on textarea "Noted your meal logs yesterday," at bounding box center [384, 237] width 237 height 11
click at [453, 105] on span at bounding box center [452, 105] width 7 height 7
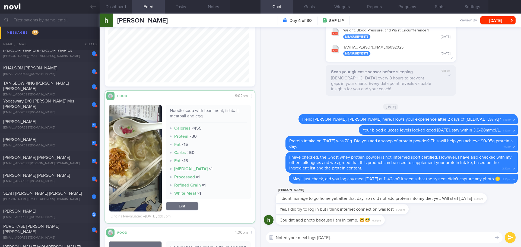
scroll to position [239, 0]
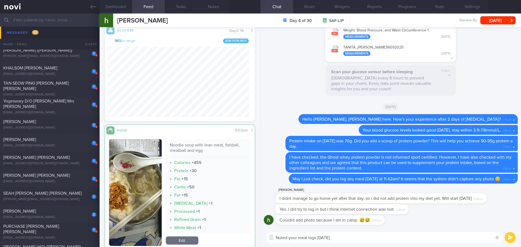
click at [124, 166] on img "button" at bounding box center [135, 192] width 53 height 107
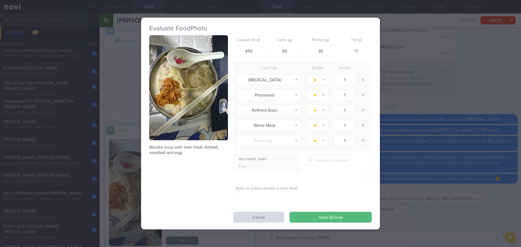
click at [164, 130] on button "button" at bounding box center [188, 87] width 79 height 105
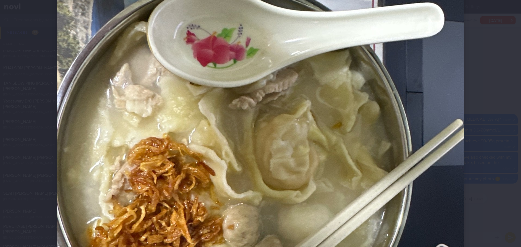
scroll to position [136, 0]
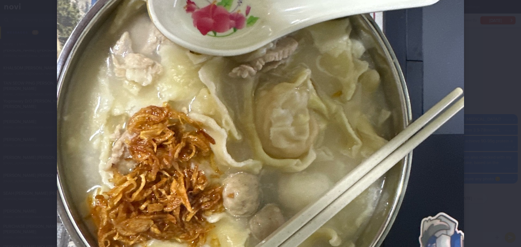
click at [471, 119] on div at bounding box center [260, 157] width 451 height 586
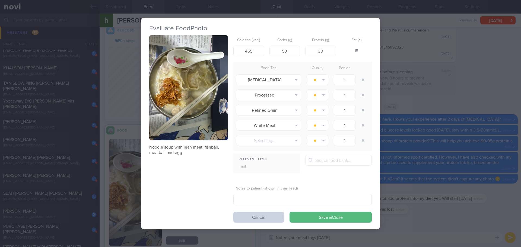
click at [258, 217] on button "Cancel" at bounding box center [258, 217] width 51 height 11
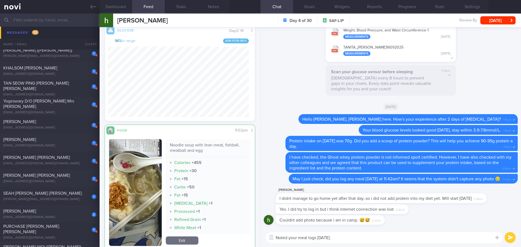
click at [383, 235] on textarea "Noted your meal logs yesterday." at bounding box center [384, 237] width 237 height 11
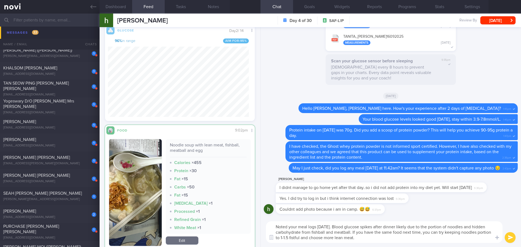
click at [388, 237] on textarea "Noted your meal logs yesterday. Blood glucose spikes after dinner likely due to…" at bounding box center [384, 232] width 237 height 22
drag, startPoint x: 362, startPoint y: 238, endPoint x: 340, endPoint y: 227, distance: 24.9
click at [340, 227] on textarea "Noted your meal logs yesterday. Blood glucose spikes after dinner likely due to…" at bounding box center [384, 232] width 237 height 22
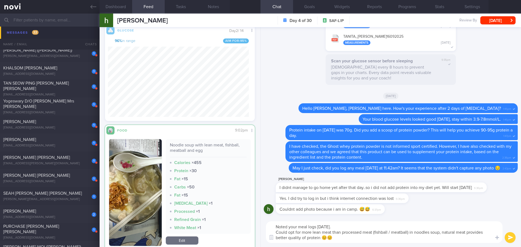
type textarea "Noted your meal logs yesterday. Could opt for more lean meat than processed mea…"
click at [509, 234] on button "submit" at bounding box center [510, 237] width 11 height 11
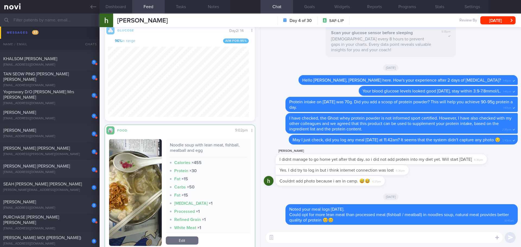
scroll to position [408, 0]
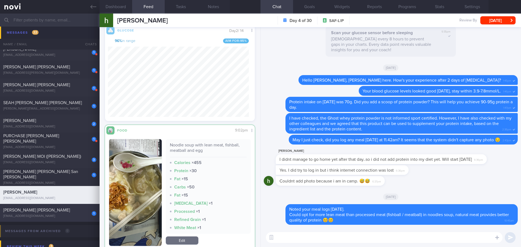
click at [61, 213] on div "1 Esther Lim Wei Shan estherweishan96@gmail.com" at bounding box center [50, 213] width 100 height 11
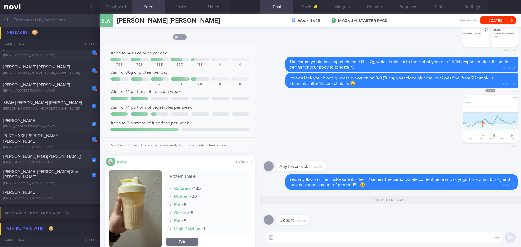
scroll to position [27, 0]
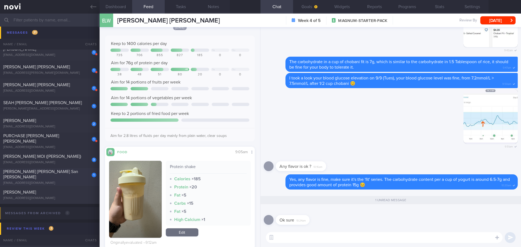
click at [43, 176] on span "[PERSON_NAME] [PERSON_NAME] San [PERSON_NAME]" at bounding box center [40, 175] width 75 height 10
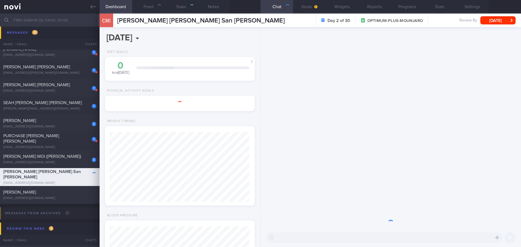
type input "[DATE]"
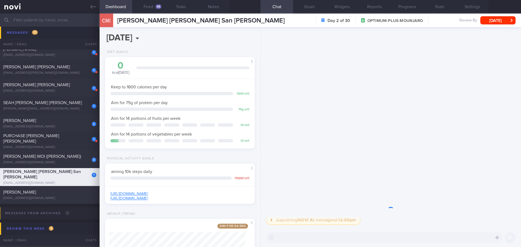
scroll to position [76, 136]
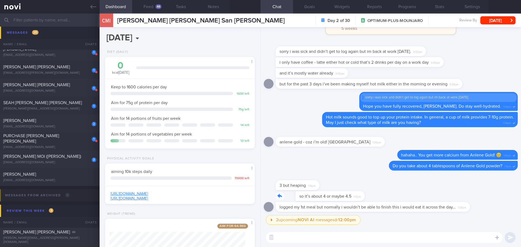
drag, startPoint x: 343, startPoint y: 196, endPoint x: 376, endPoint y: 197, distance: 33.4
click at [376, 197] on div "so it’s about 4 or maybe 4.5 1:17pm" at bounding box center [391, 196] width 254 height 11
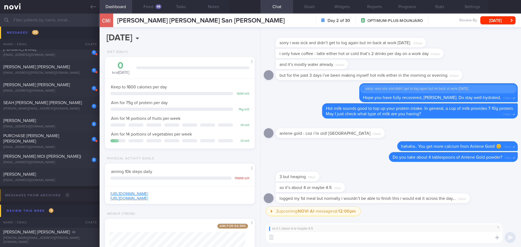
click at [352, 236] on textarea at bounding box center [384, 237] width 237 height 11
type textarea "T"
click at [363, 237] on textarea "Great! This amount of powder provides" at bounding box center [384, 237] width 237 height 11
click at [454, 236] on textarea "Great! This amount of powder provides 10g protein and 600mg calcium 👍🏻" at bounding box center [384, 237] width 237 height 11
click at [470, 235] on textarea "Great! This amount of powder provides 10g protein and 600mg calcium 👍🏻" at bounding box center [384, 237] width 237 height 11
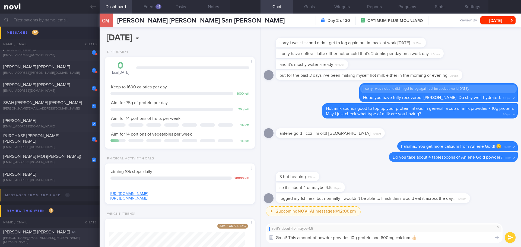
click at [471, 236] on textarea "Great! This amount of powder provides 10g protein and 600mg calcium 👍🏻" at bounding box center [384, 237] width 237 height 11
click at [475, 237] on textarea "Great! This amount of powder provides 10g protein and 600mg calcium 👍🏻" at bounding box center [384, 237] width 237 height 11
type textarea "Great! This amount of powder provides 10g protein and 600mg calcium 👍🏻"
click at [427, 237] on textarea "Great! This amount of powder provides 10g protein and 600mg calcium 👍🏻" at bounding box center [384, 237] width 237 height 11
click at [510, 239] on button "submit" at bounding box center [510, 237] width 11 height 11
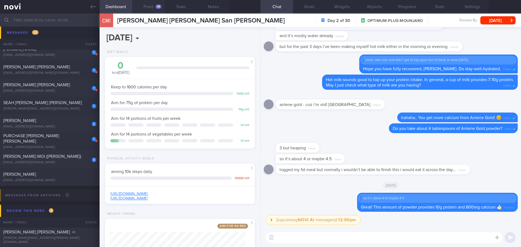
click at [156, 9] on button "Feed 44" at bounding box center [148, 7] width 33 height 14
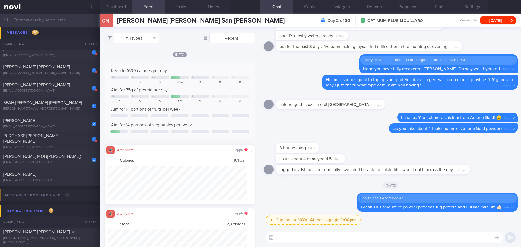
scroll to position [34, 139]
click at [135, 41] on button "All types" at bounding box center [132, 38] width 54 height 11
click at [133, 59] on button "Activity" at bounding box center [132, 57] width 54 height 8
checkbox input "false"
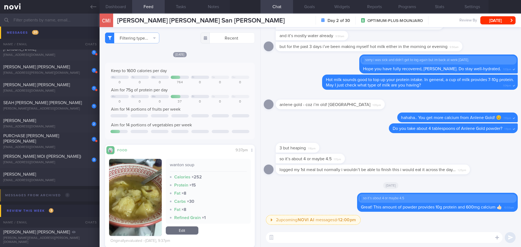
click at [209, 64] on div "Keep to 1600 calories per day Mo Tu We Fr Sa Su 0 0 0 764 0 0 0 Aim for 75g of …" at bounding box center [180, 101] width 150 height 77
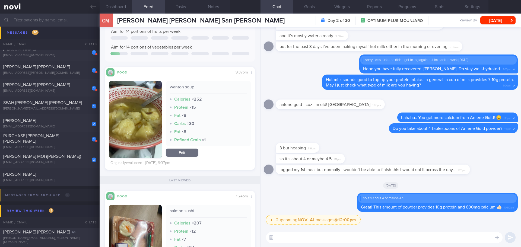
scroll to position [43, 0]
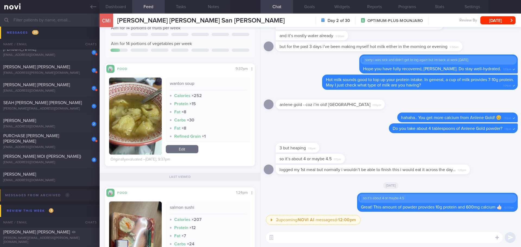
click at [147, 100] on button "button" at bounding box center [135, 116] width 53 height 77
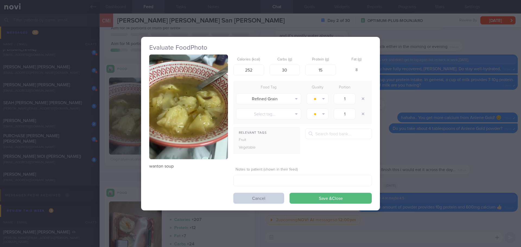
click at [247, 201] on button "Cancel" at bounding box center [258, 198] width 51 height 11
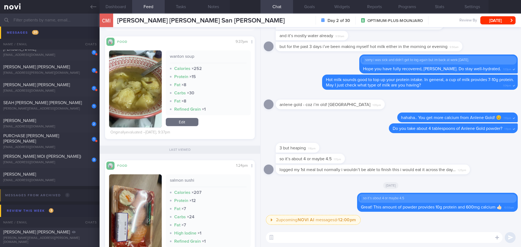
click at [329, 237] on textarea at bounding box center [384, 237] width 237 height 11
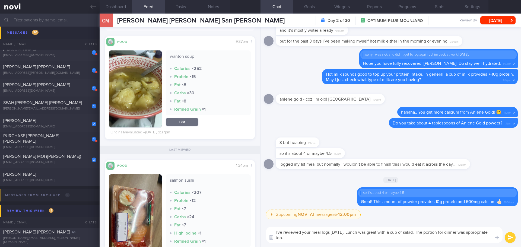
click at [443, 231] on textarea "I've reviewed your meal logs yesterday. Lunch was great with a cup of salad. Th…" at bounding box center [384, 235] width 237 height 16
click at [332, 240] on textarea "I've reviewed your meal logs yesterday. Lunch was great with a cup of salad. Th…" at bounding box center [384, 235] width 237 height 16
click at [332, 238] on textarea "I've reviewed your meal logs yesterday. Lunch was great with a cup of salad. Th…" at bounding box center [384, 235] width 237 height 16
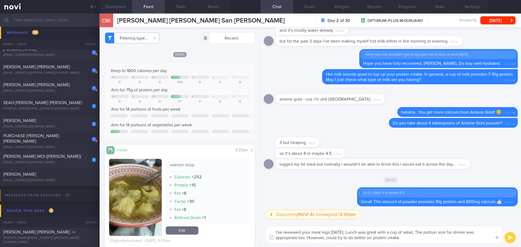
click at [415, 237] on textarea "I've reviewed your meal logs yesterday. Lunch was great with a cup of salad. Th…" at bounding box center [384, 235] width 237 height 16
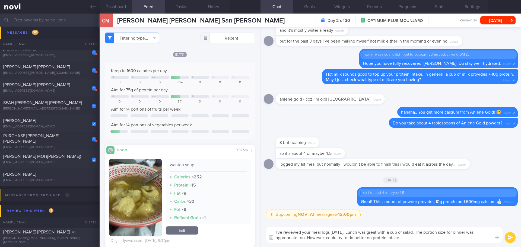
click at [415, 237] on textarea "I've reviewed your meal logs yesterday. Lunch was great with a cup of salad. Th…" at bounding box center [384, 235] width 237 height 16
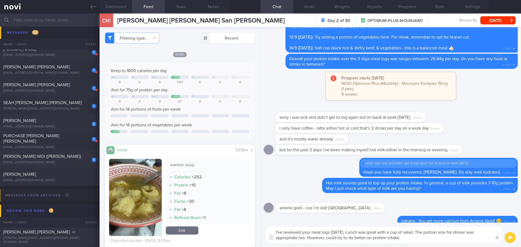
scroll to position [0, 0]
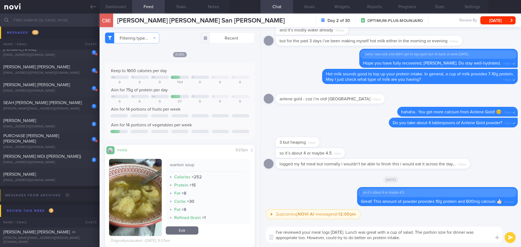
type textarea "I've reviewed your meal logs yesterday. Lunch was great with a cup of salad. Th…"
click at [510, 239] on button "submit" at bounding box center [510, 237] width 11 height 11
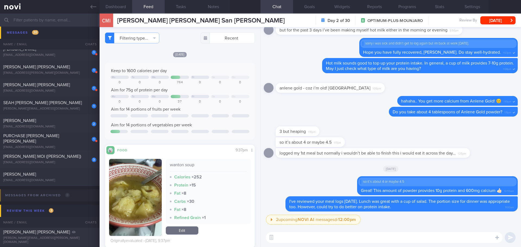
scroll to position [0, 0]
click at [466, 239] on textarea at bounding box center [384, 237] width 237 height 11
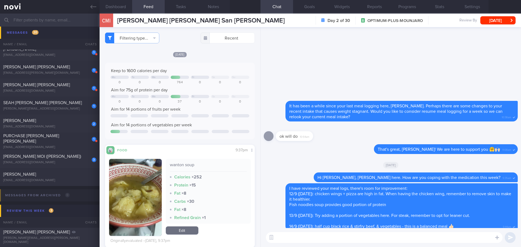
scroll to position [0, 0]
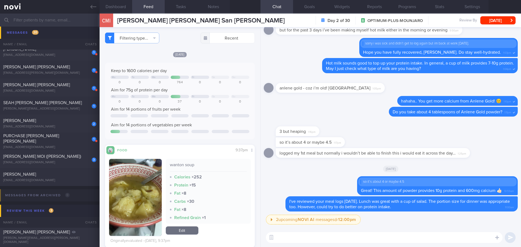
click at [419, 241] on textarea at bounding box center [384, 237] width 237 height 11
type textarea "Having adequate protein in diet will help you preserve muscle mass and maintain…"
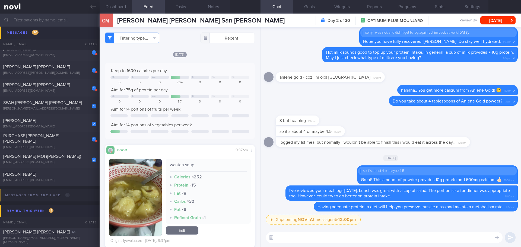
scroll to position [0, 0]
click at [313, 152] on div "[DATE]" at bounding box center [391, 158] width 254 height 15
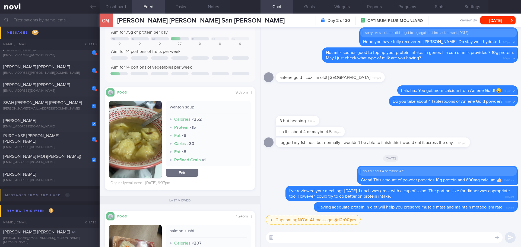
scroll to position [27, 0]
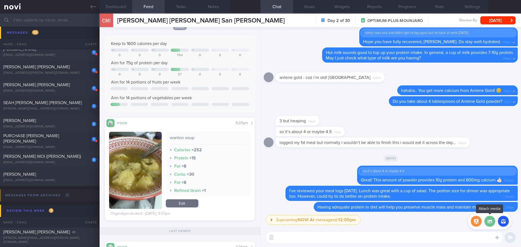
click at [490, 225] on label at bounding box center [489, 221] width 11 height 11
click at [0, 0] on input "file" at bounding box center [0, 0] width 0 height 0
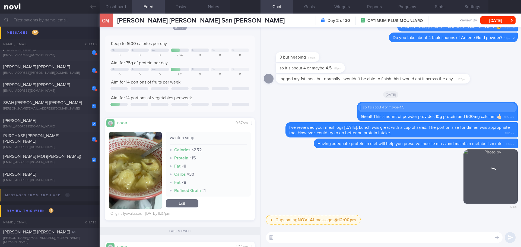
click at [357, 237] on textarea at bounding box center [384, 237] width 237 height 11
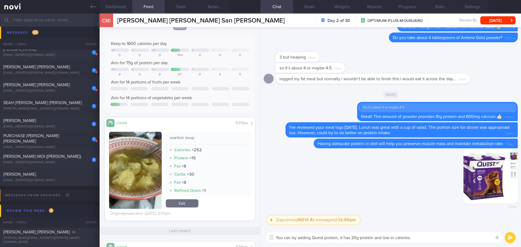
type textarea "You can try adding Quest protein, it has 30g protein and low in calories."
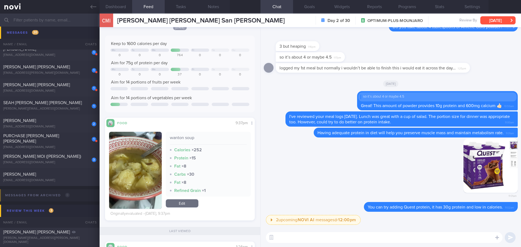
click at [493, 19] on button "Thu, 18 Sep" at bounding box center [497, 20] width 35 height 8
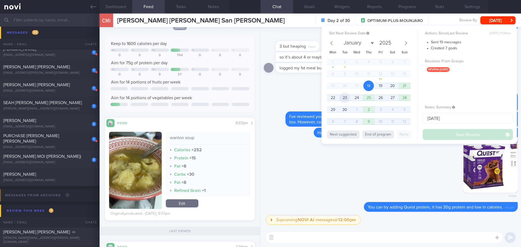
click at [346, 96] on span "23" at bounding box center [345, 98] width 11 height 11
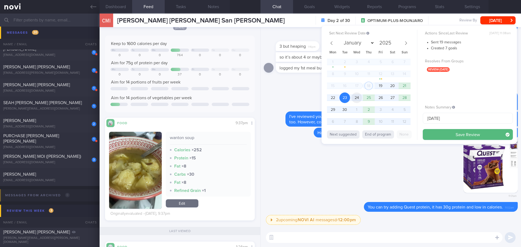
click at [360, 100] on span "24" at bounding box center [356, 98] width 11 height 11
click at [427, 131] on button "Save Review" at bounding box center [468, 134] width 90 height 11
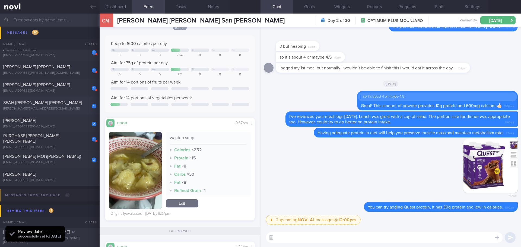
click at [74, 105] on div "SEAH [PERSON_NAME] [PERSON_NAME]" at bounding box center [49, 102] width 92 height 5
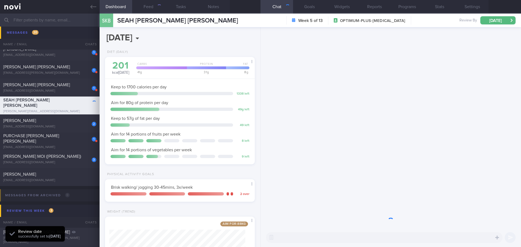
scroll to position [76, 136]
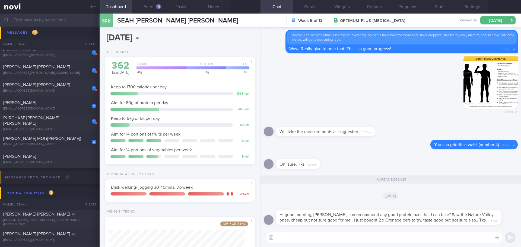
click at [283, 237] on textarea at bounding box center [384, 237] width 237 height 11
